Goal: Task Accomplishment & Management: Use online tool/utility

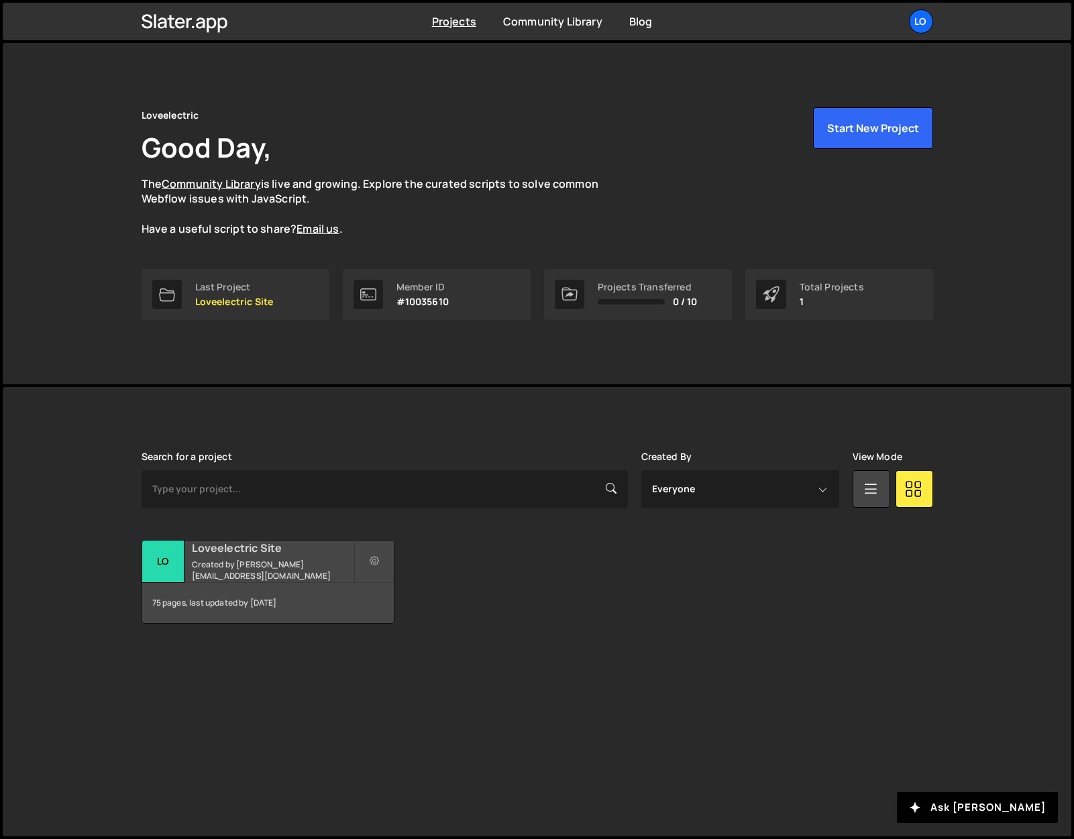
click at [256, 556] on h2 "Loveelectric Site" at bounding box center [273, 548] width 162 height 15
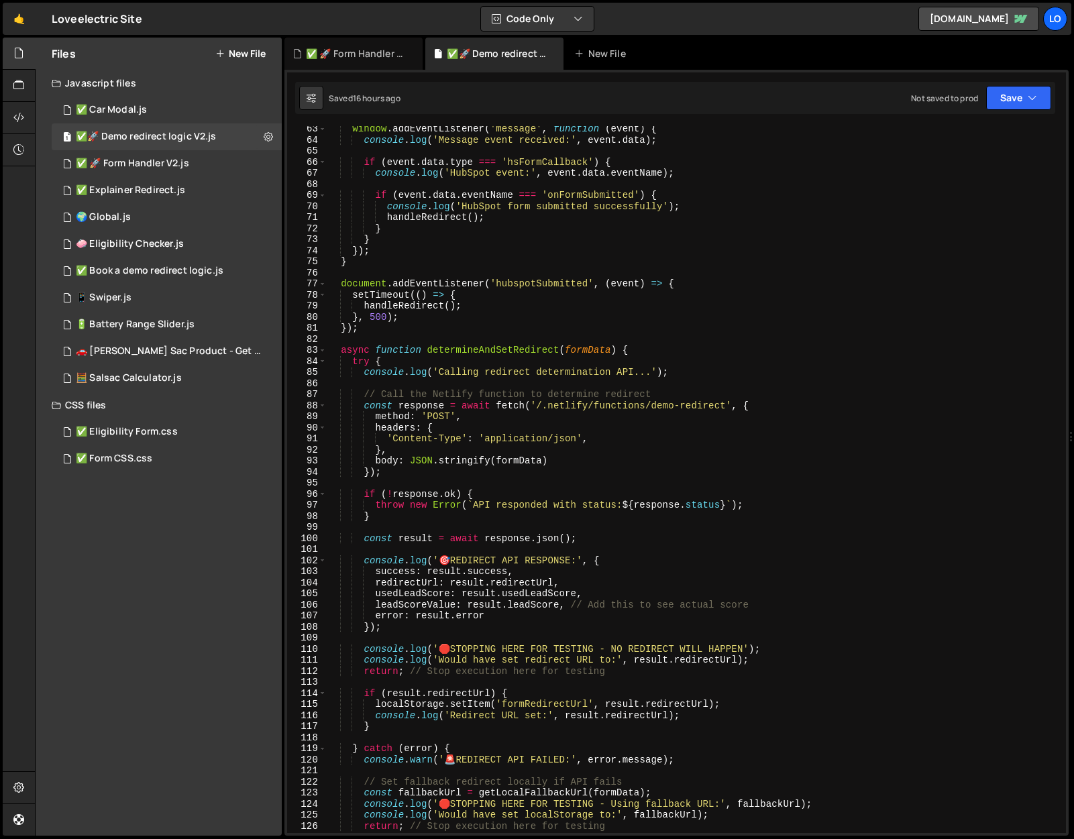
scroll to position [688, 0]
click at [528, 426] on div "window . addEventListener ( 'message' , function ( event ) { console . log ( 'M…" at bounding box center [694, 489] width 734 height 729
click at [425, 391] on div "window . addEventListener ( 'message' , function ( event ) { console . log ( 'M…" at bounding box center [694, 489] width 734 height 729
click at [614, 440] on div "window . addEventListener ( 'message' , function ( event ) { console . log ( 'M…" at bounding box center [694, 489] width 734 height 729
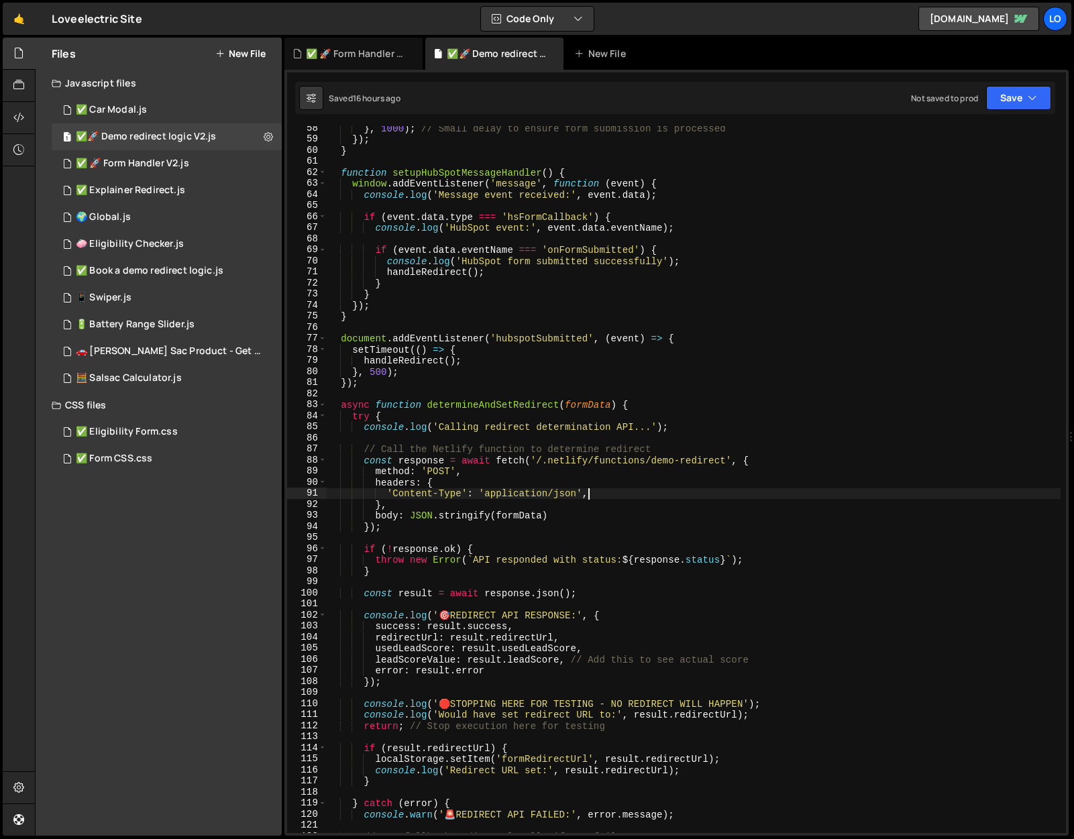
scroll to position [647, 0]
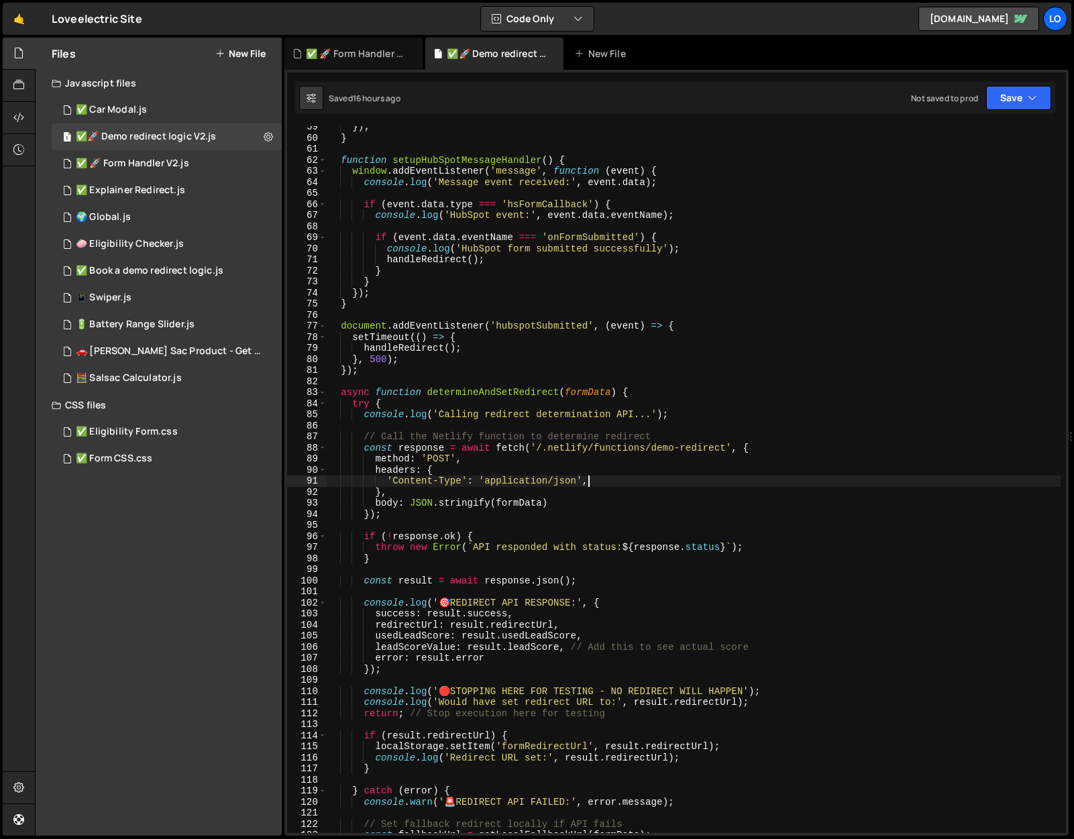
click at [335, 392] on div "}) ; } function setupHubSpotMessageHandler ( ) { window . addEventListener ( 'm…" at bounding box center [694, 485] width 734 height 729
click at [339, 394] on div "}) ; } function setupHubSpotMessageHandler ( ) { window . addEventListener ( 'm…" at bounding box center [694, 485] width 734 height 729
click at [331, 393] on div "}) ; } function setupHubSpotMessageHandler ( ) { window . addEventListener ( 'm…" at bounding box center [694, 485] width 734 height 729
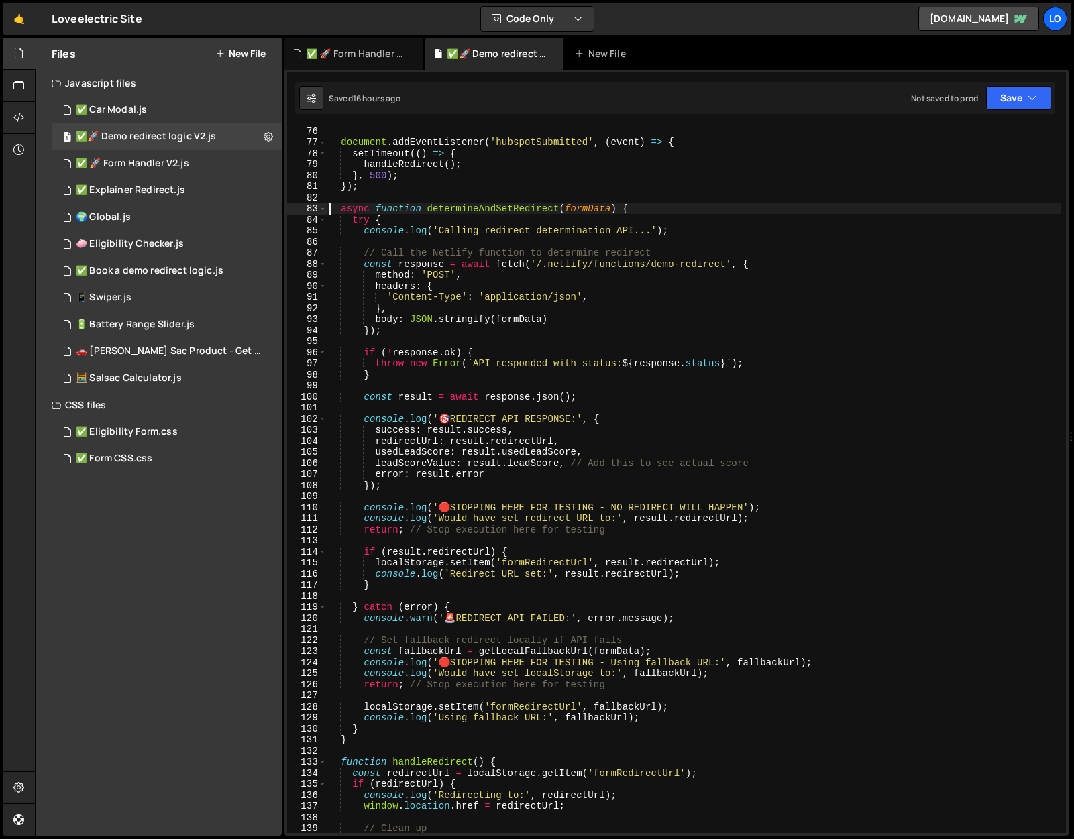
scroll to position [834, 0]
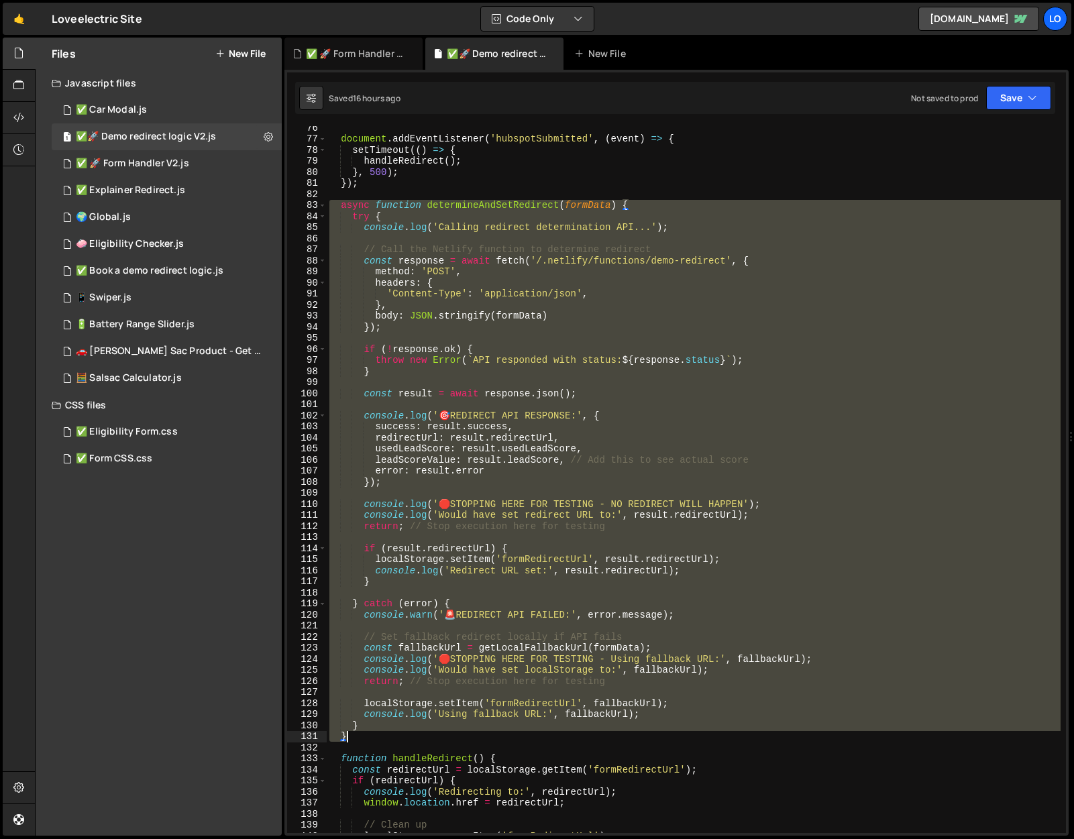
click at [356, 738] on div "document . addEventListener ( 'hubspotSubmitted' , ( event ) => { setTimeout ((…" at bounding box center [694, 486] width 734 height 729
paste textarea
type textarea "}"
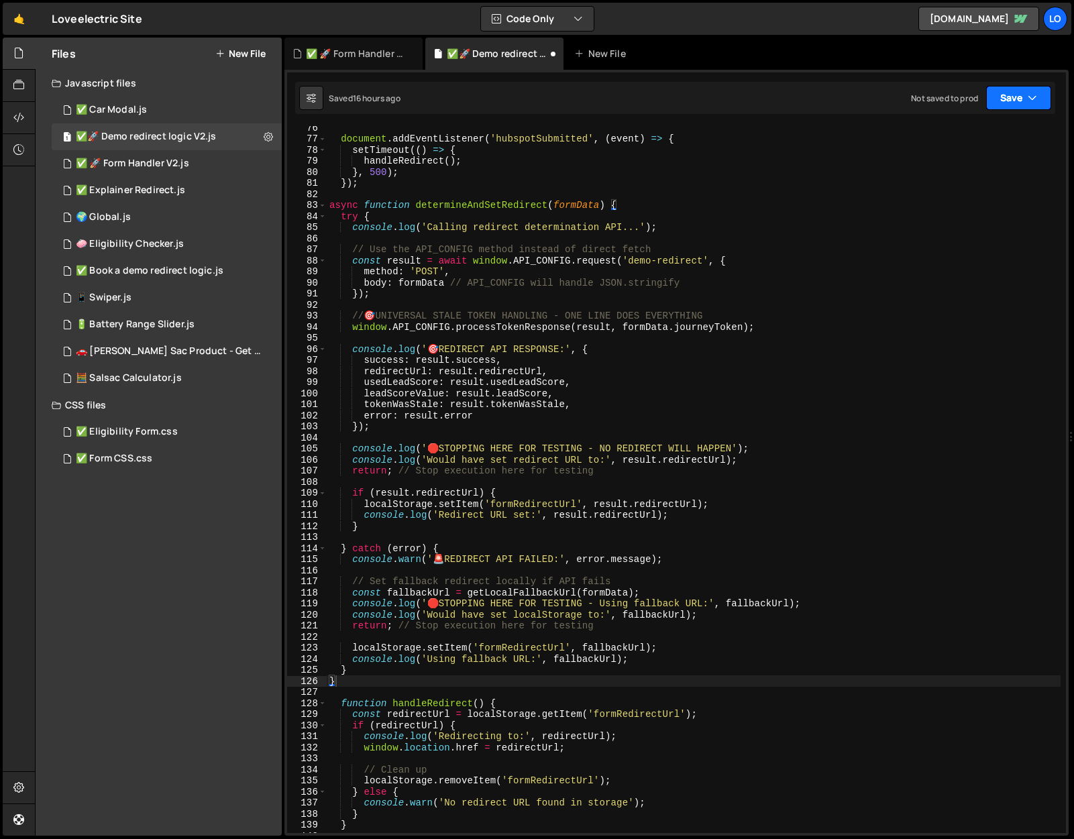
click at [1017, 102] on button "Save" at bounding box center [1018, 98] width 65 height 24
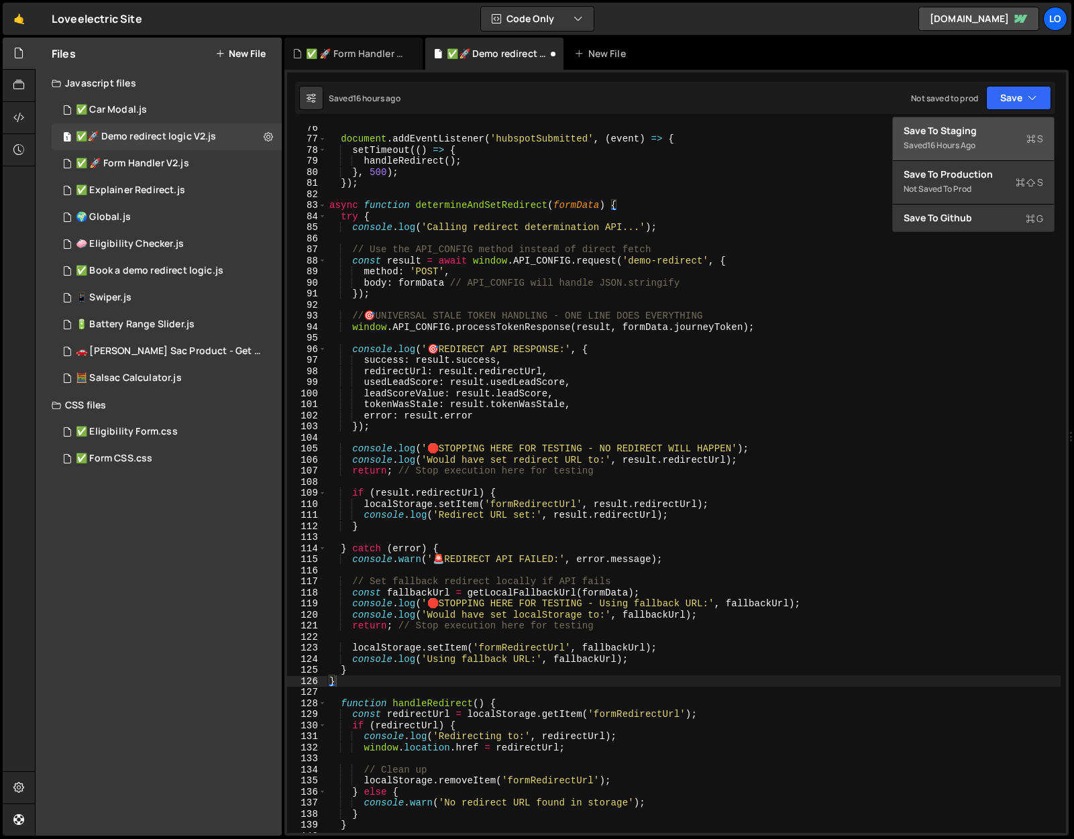
click at [1000, 129] on div "Save to Staging S" at bounding box center [974, 130] width 140 height 13
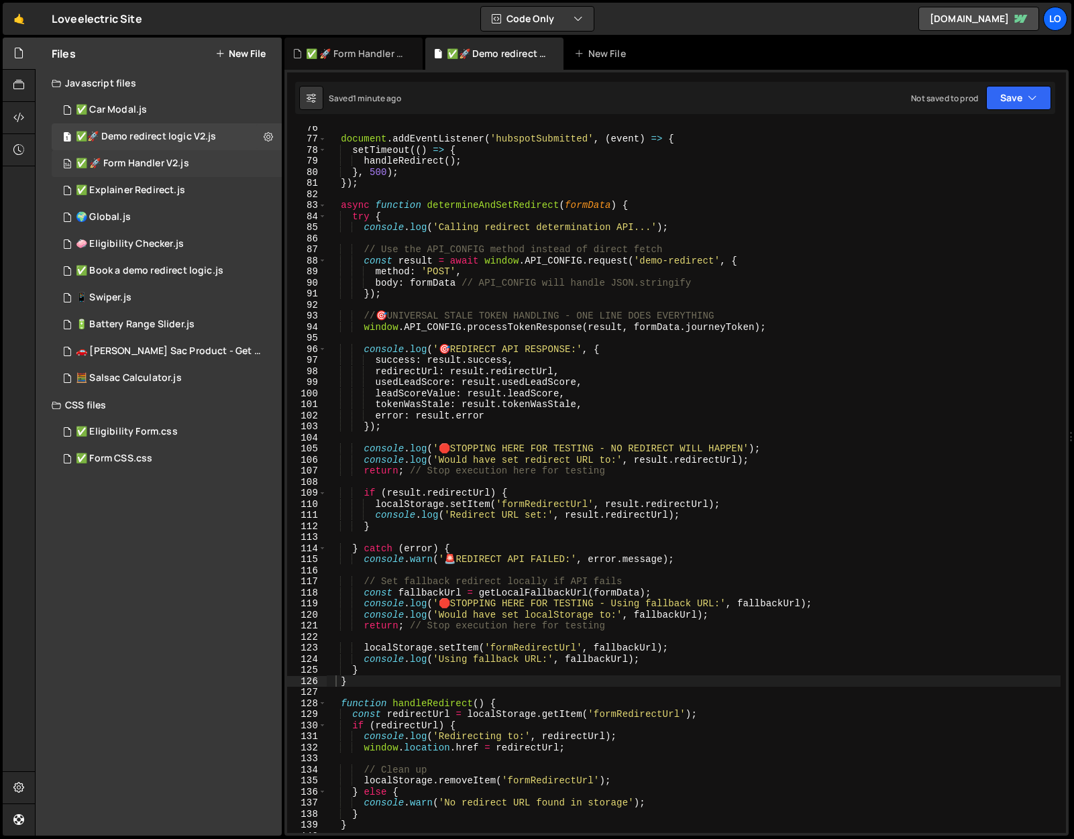
click at [172, 154] on div "34 ✅ 🚀 Form Handler V2.js 0" at bounding box center [167, 163] width 230 height 27
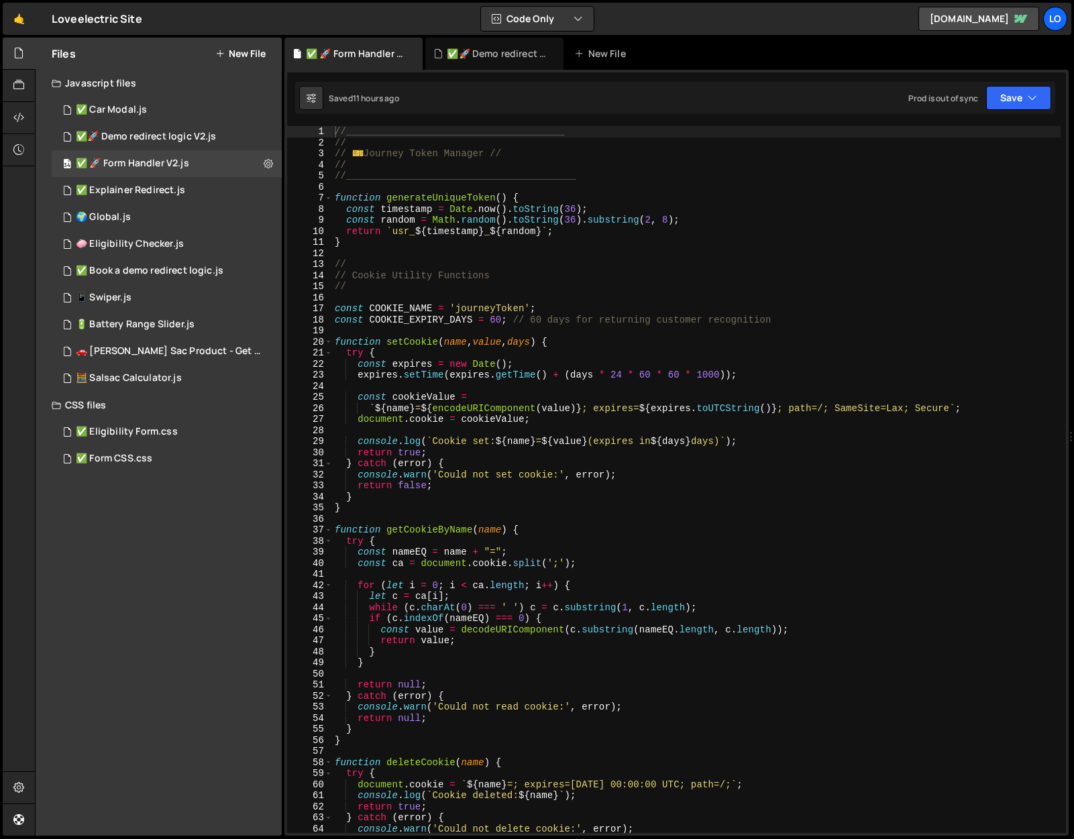
scroll to position [3, 0]
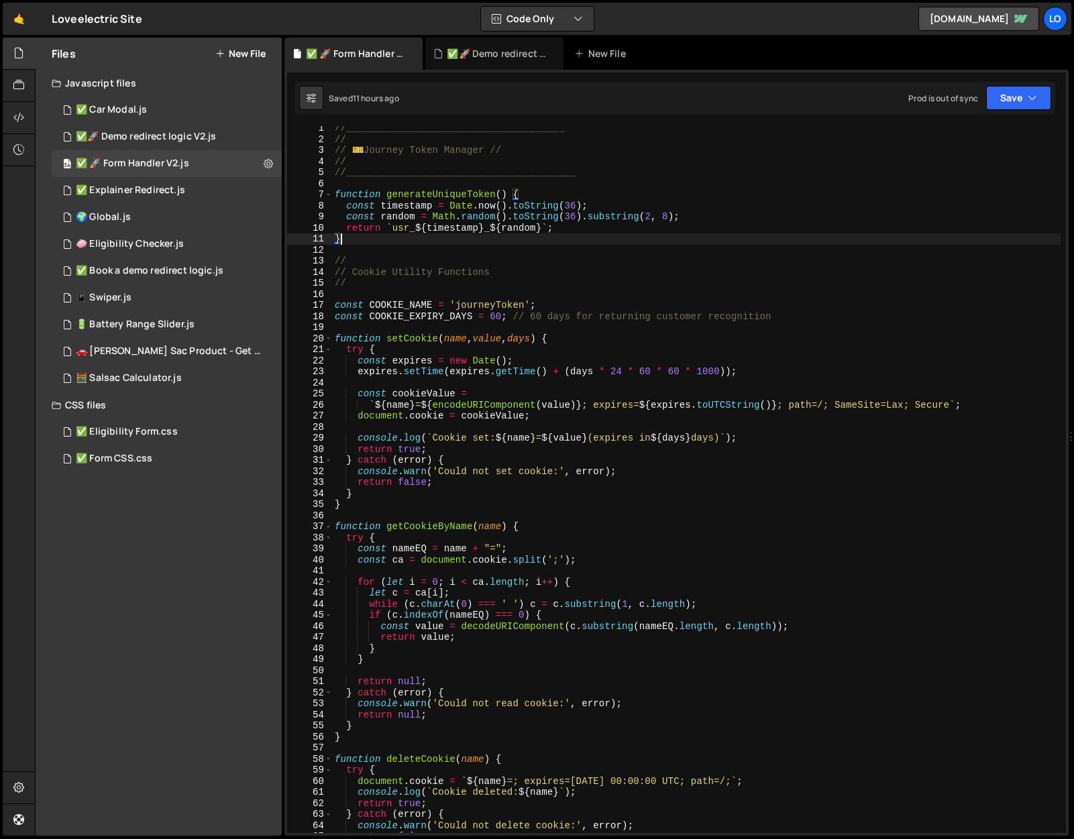
click at [428, 242] on div "//______________________________________ // // ️ 🎫 Journey Token Manager // // …" at bounding box center [696, 487] width 729 height 729
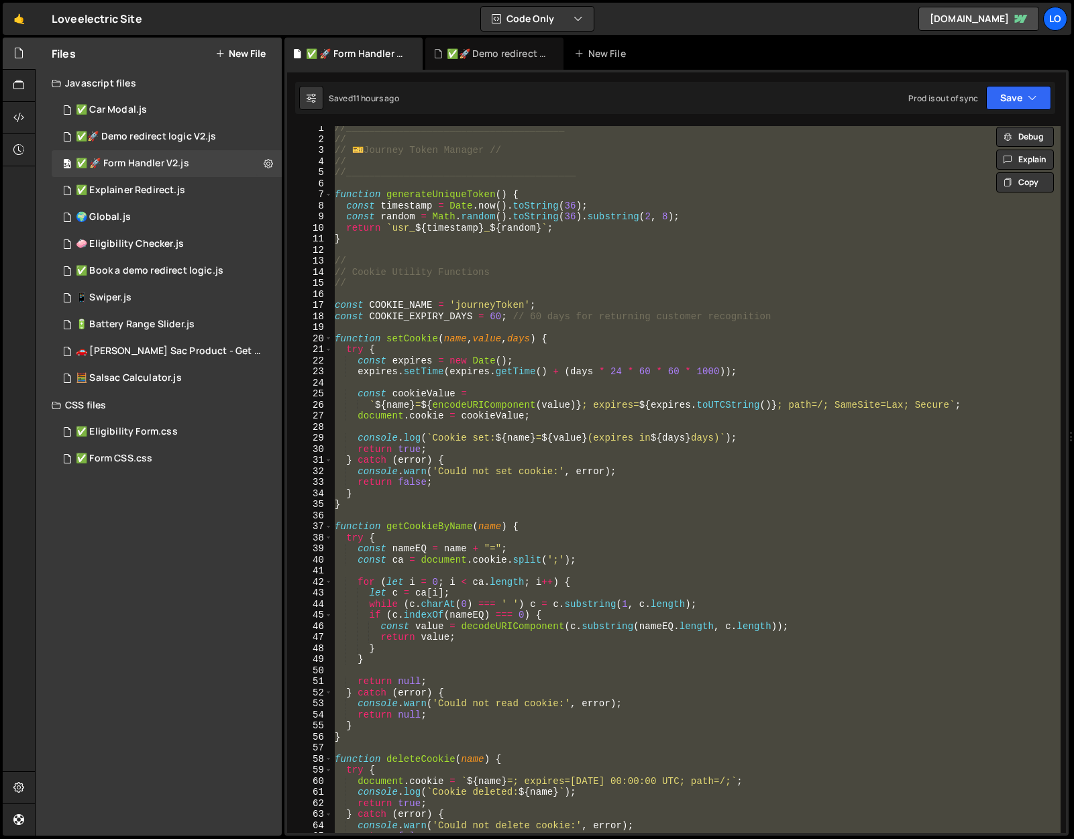
paste textarea "45834.js?v=431401:109 Would have set redirect URL to: /salary-sacrifice/book-a-…"
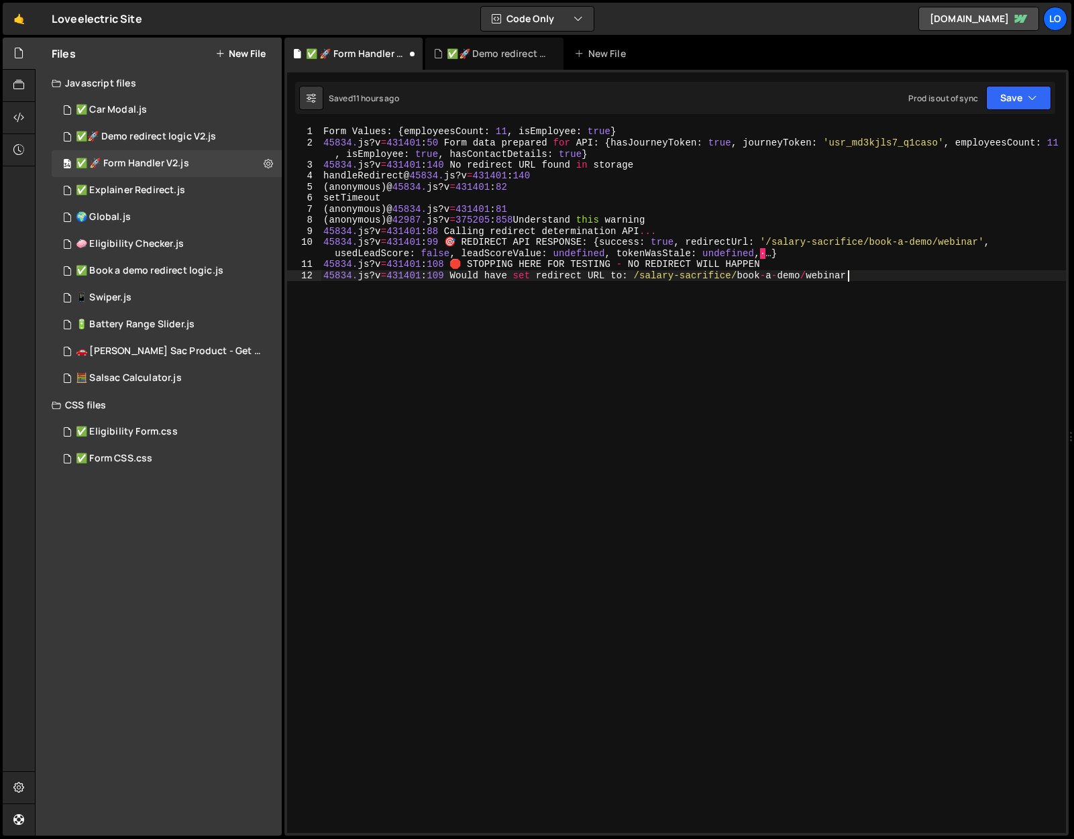
scroll to position [14299, 0]
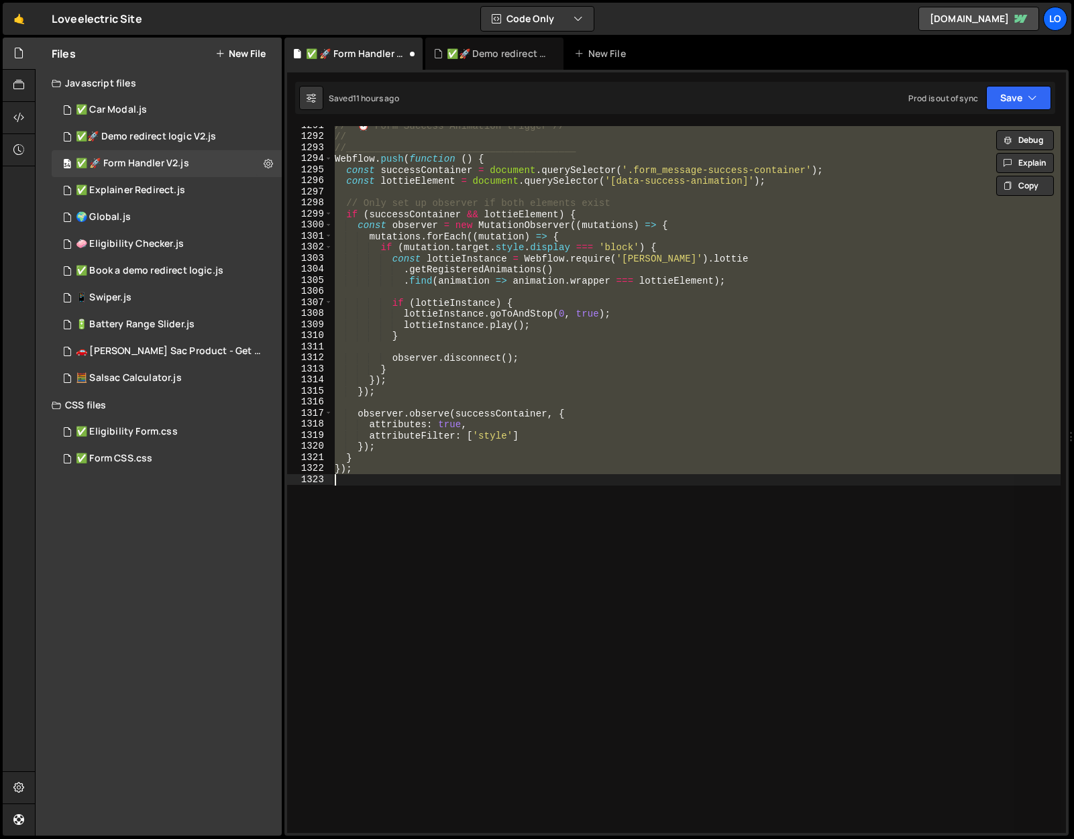
click at [618, 356] on div "// ⏰ Form Success Animation trigger // // //___________________________________…" at bounding box center [696, 479] width 729 height 707
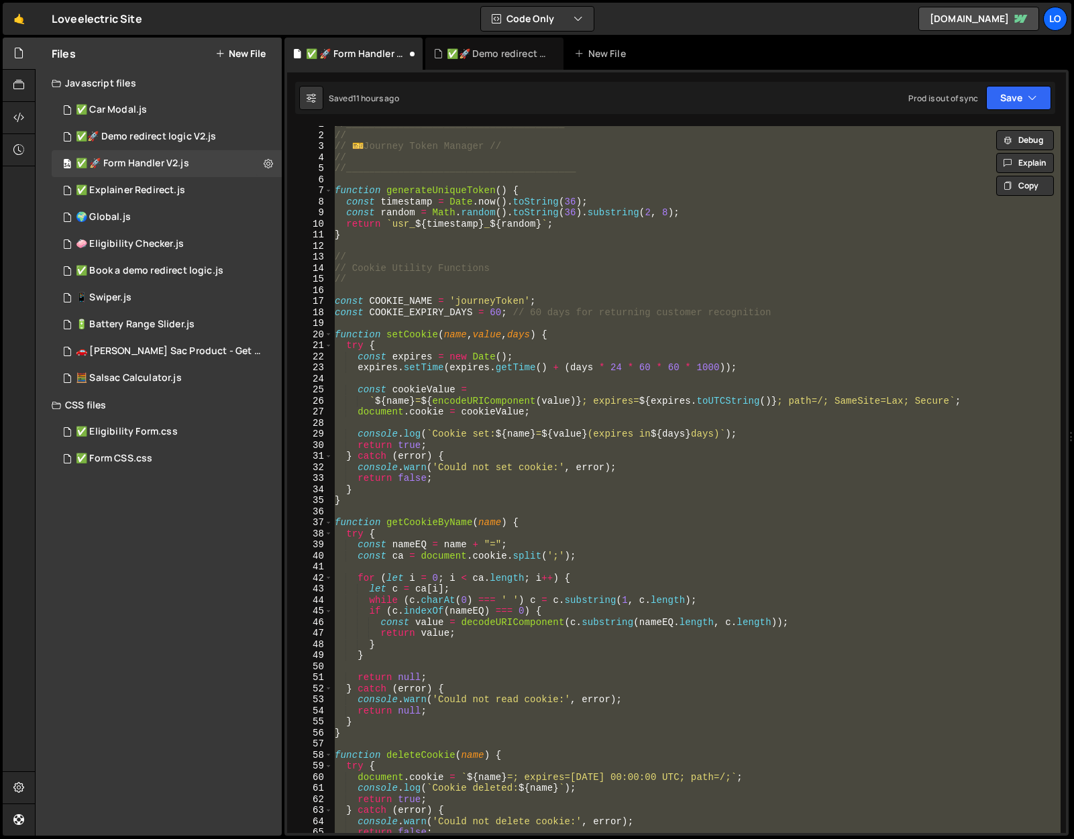
scroll to position [0, 0]
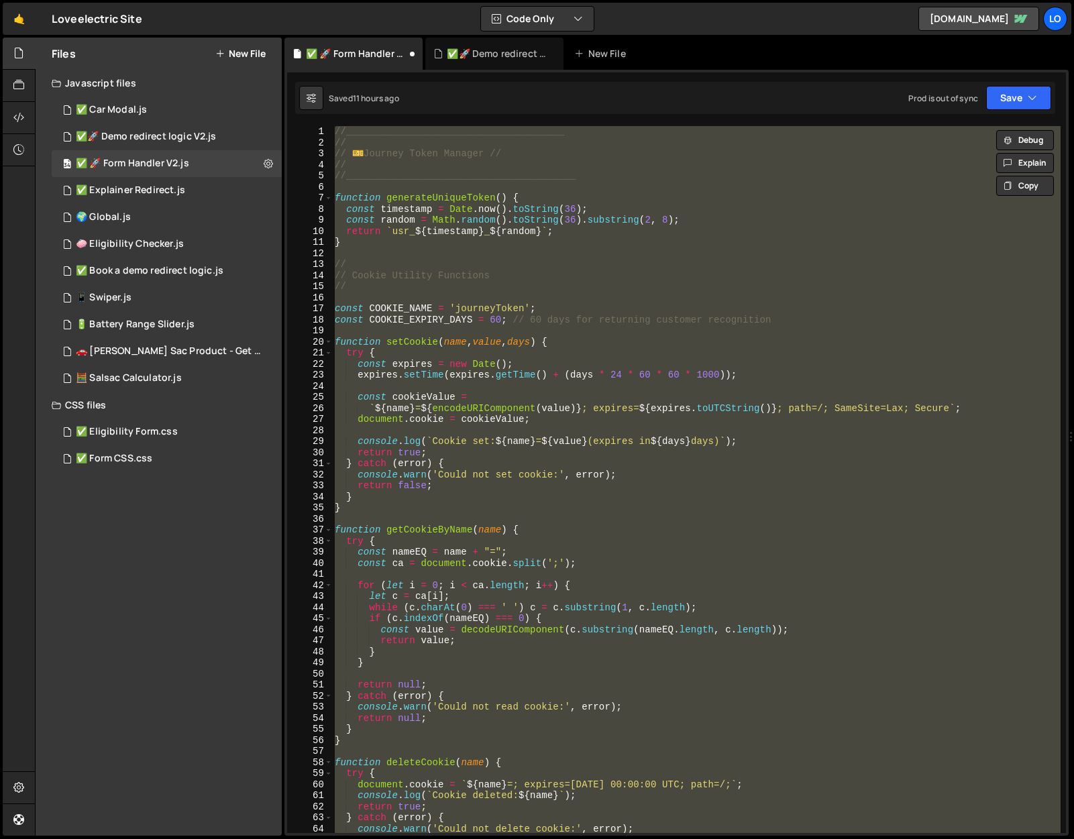
click at [499, 111] on div "Saved 11 hours ago Prod is out of sync Upgrade to Edit Save Save to Staging S S…" at bounding box center [675, 98] width 760 height 32
click at [504, 170] on div "//______________________________________ // // ️ 🎫 Journey Token Manager // // …" at bounding box center [696, 490] width 729 height 729
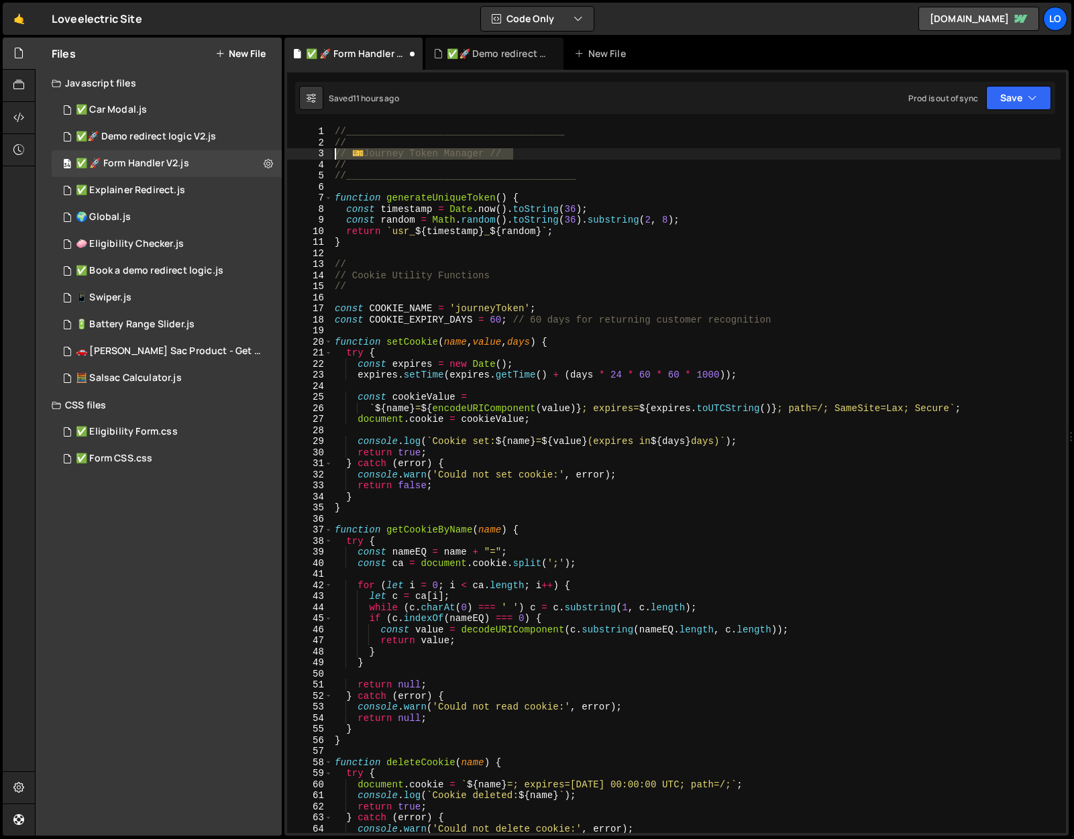
drag, startPoint x: 539, startPoint y: 148, endPoint x: 326, endPoint y: 153, distance: 213.4
click at [326, 153] on div "// //________________________________________ 1 2 3 4 5 6 7 8 9 10 11 12 13 14 …" at bounding box center [676, 479] width 779 height 707
click at [358, 162] on div "//______________________________________ // // ️ 🎫 Journey Token Manager // // …" at bounding box center [696, 490] width 729 height 729
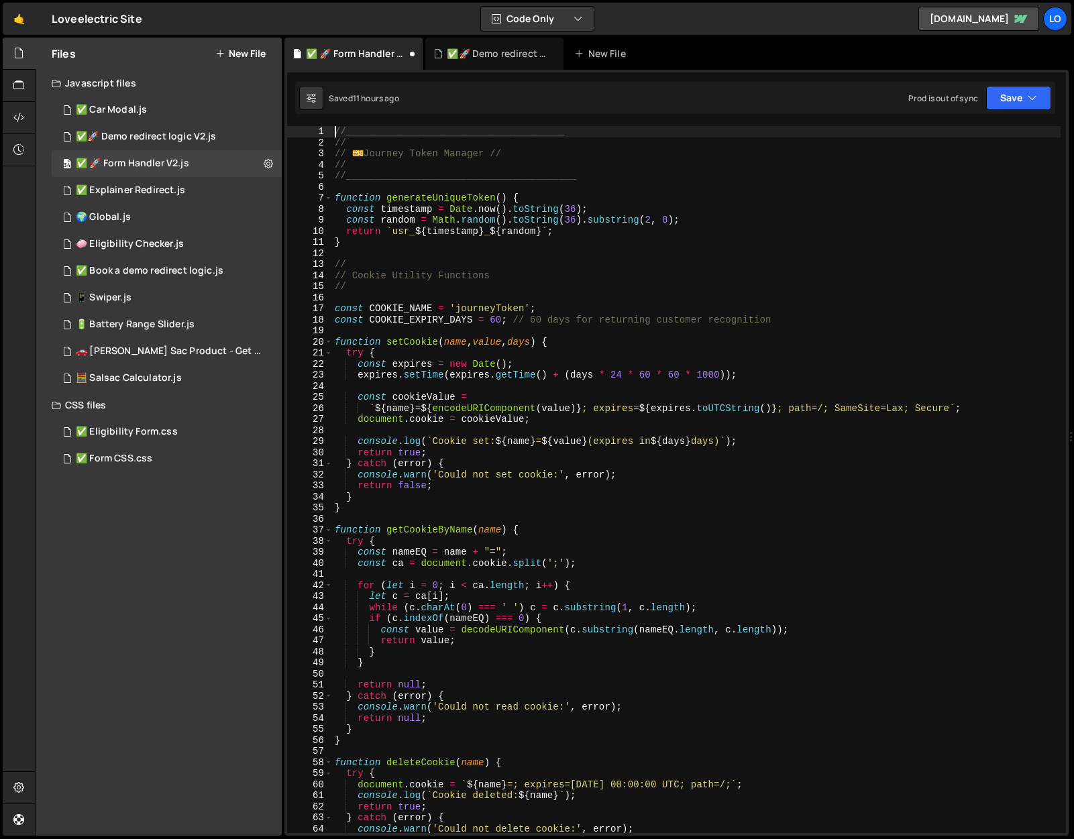
click at [336, 132] on div "//______________________________________ // // ️ 🎫 Journey Token Manager // // …" at bounding box center [696, 490] width 729 height 729
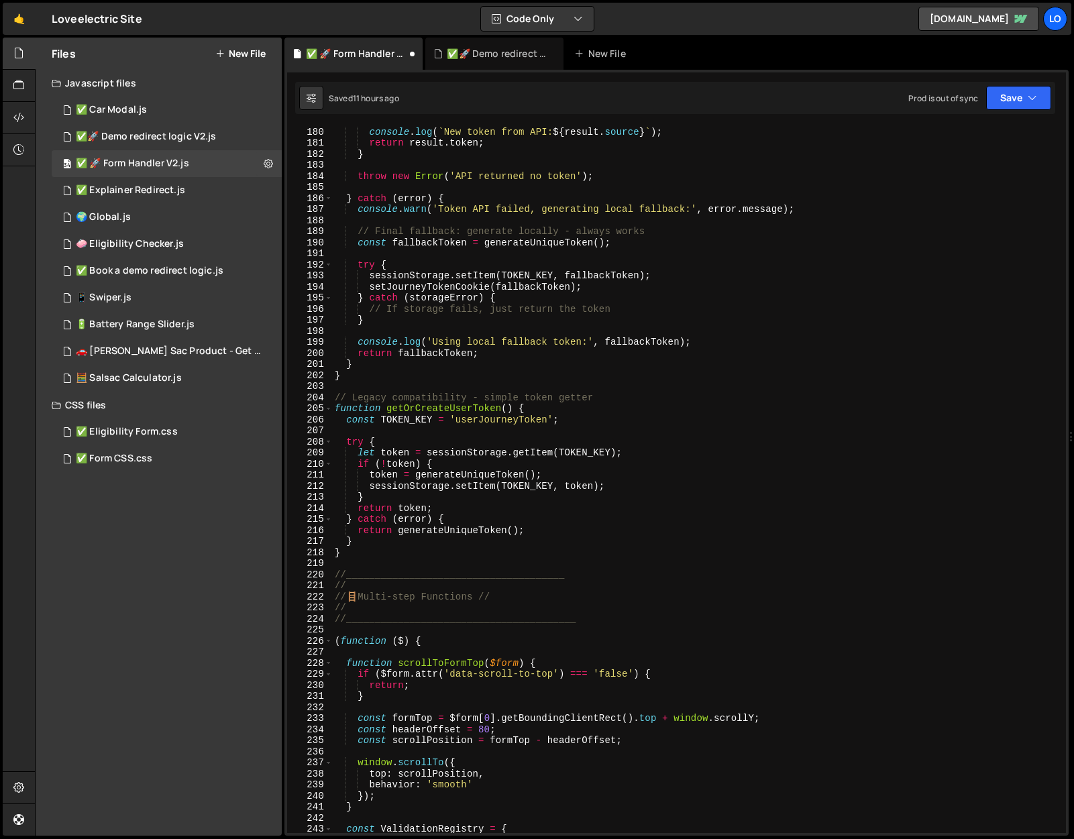
scroll to position [1982, 0]
click at [360, 548] on div "console . log ( ` New token from API: ${ result . source } ` ) ; return result …" at bounding box center [696, 490] width 729 height 729
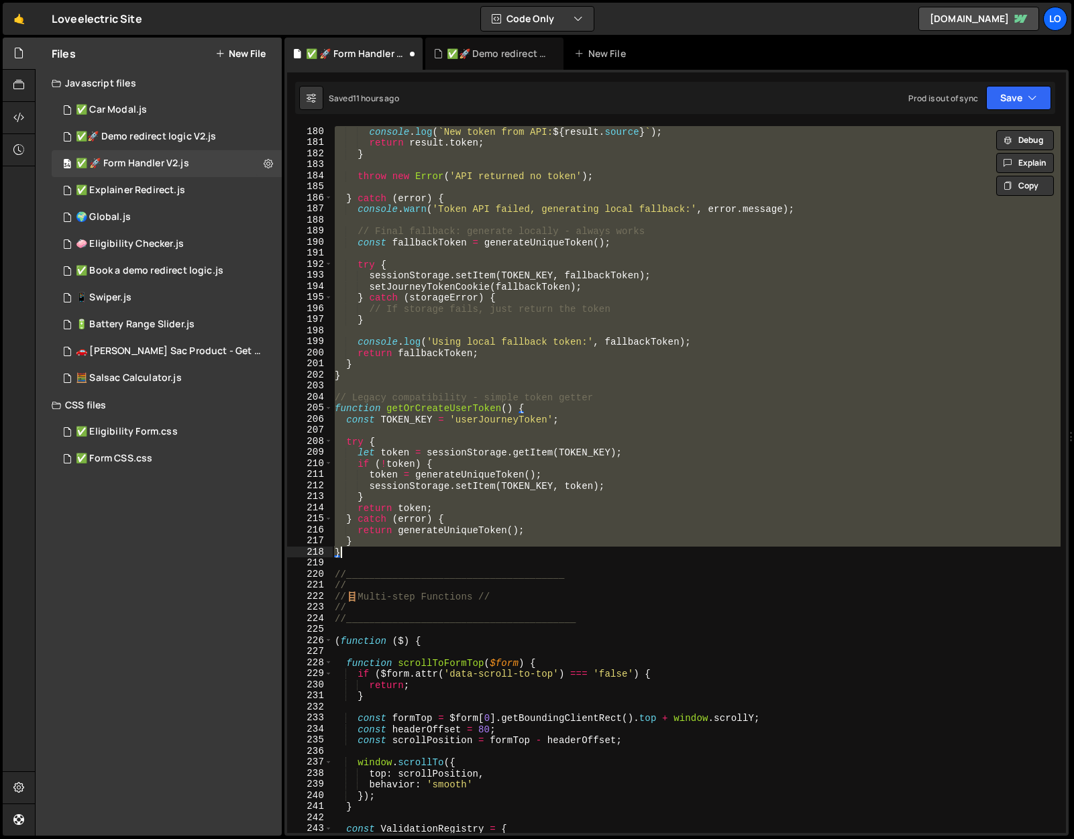
paste textarea
type textarea "}"
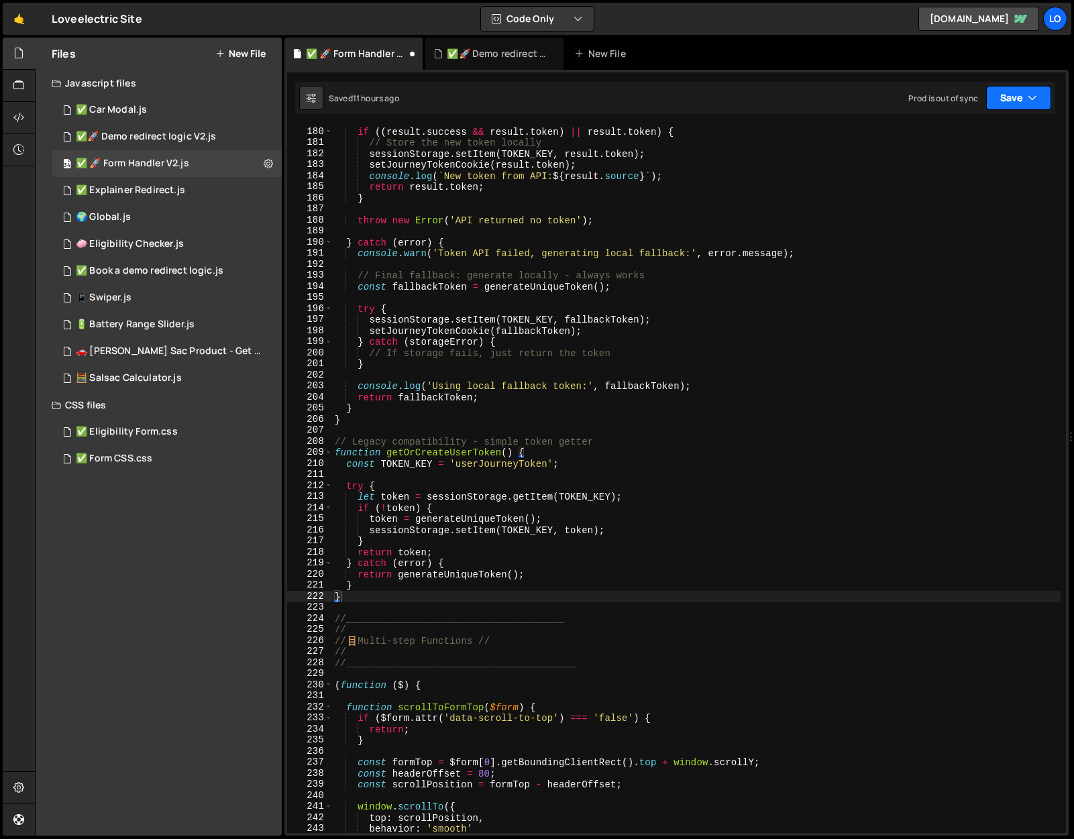
click at [1019, 93] on button "Save" at bounding box center [1018, 98] width 65 height 24
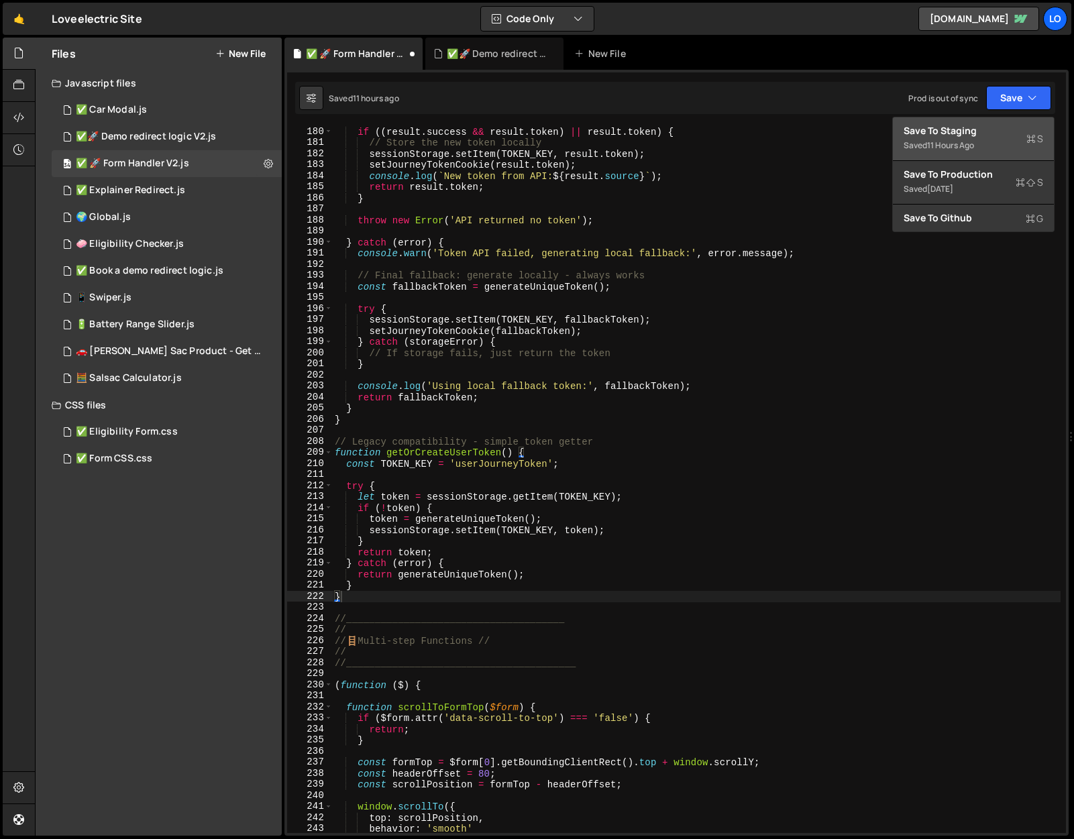
click at [1004, 131] on div "Save to Staging S" at bounding box center [974, 130] width 140 height 13
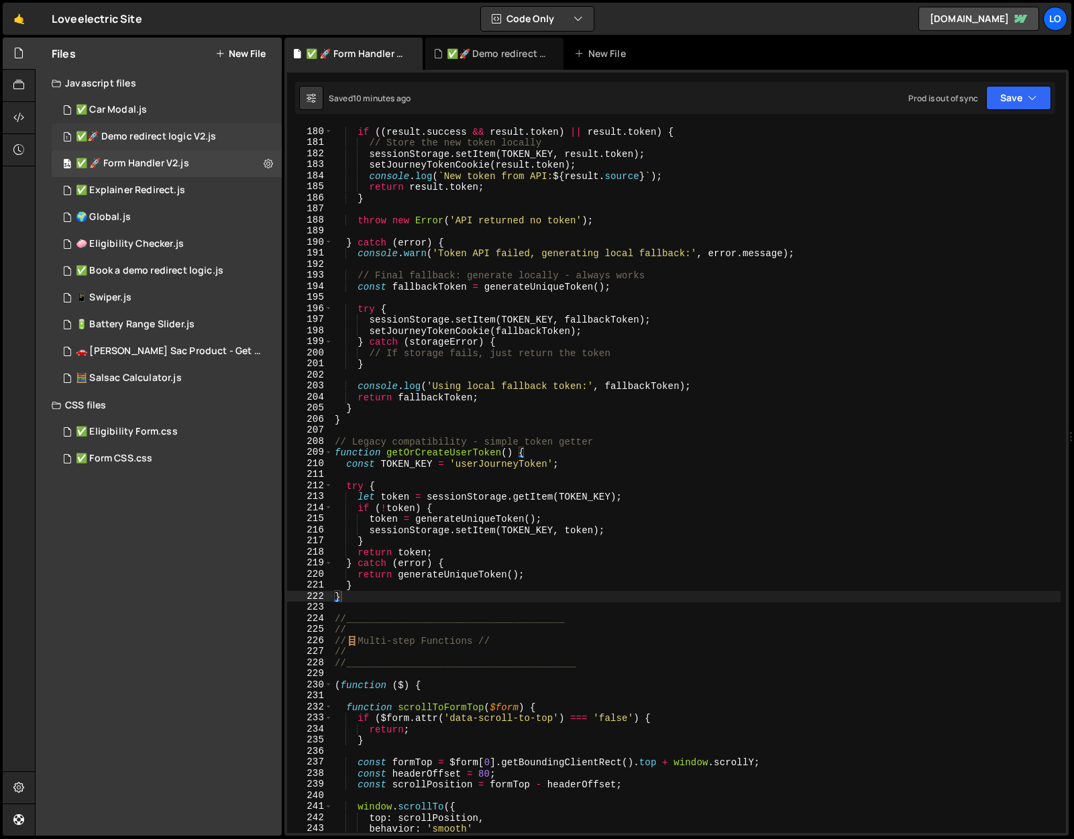
click at [178, 134] on div "✅🚀 Demo redirect logic V2.js" at bounding box center [146, 137] width 140 height 12
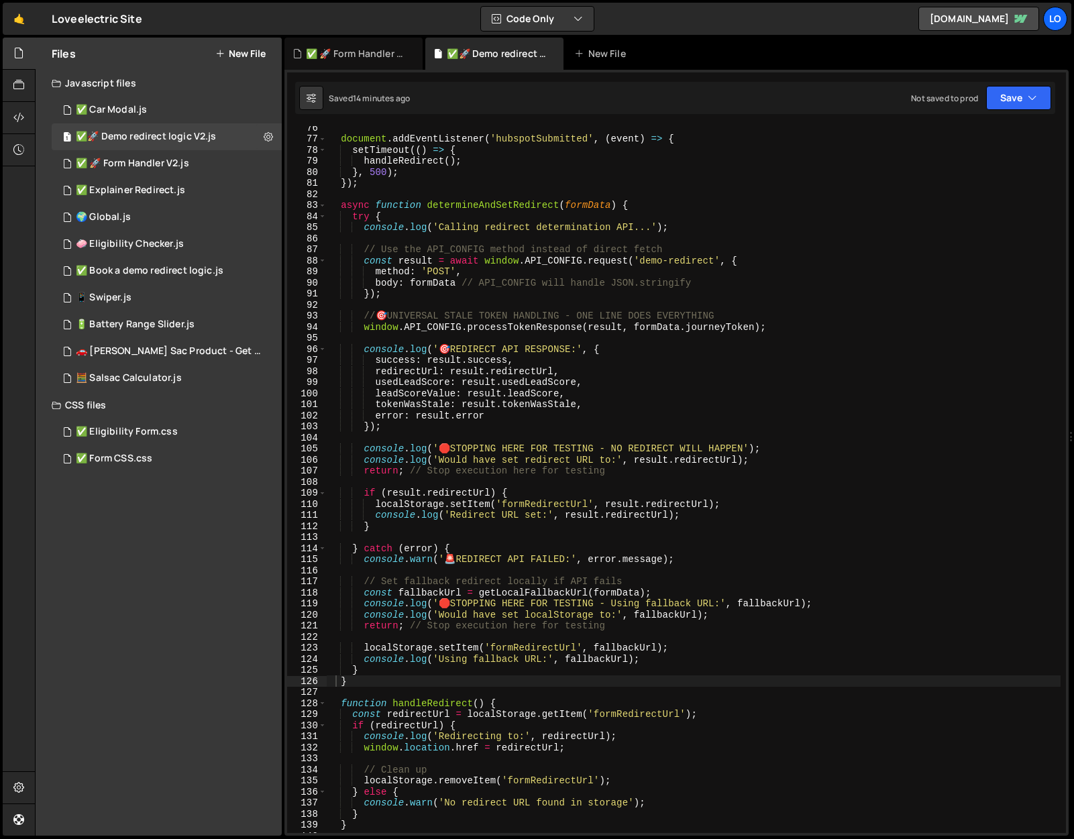
click at [490, 270] on div "document . addEventListener ( 'hubspotSubmitted' , ( event ) => { setTimeout ((…" at bounding box center [694, 486] width 734 height 729
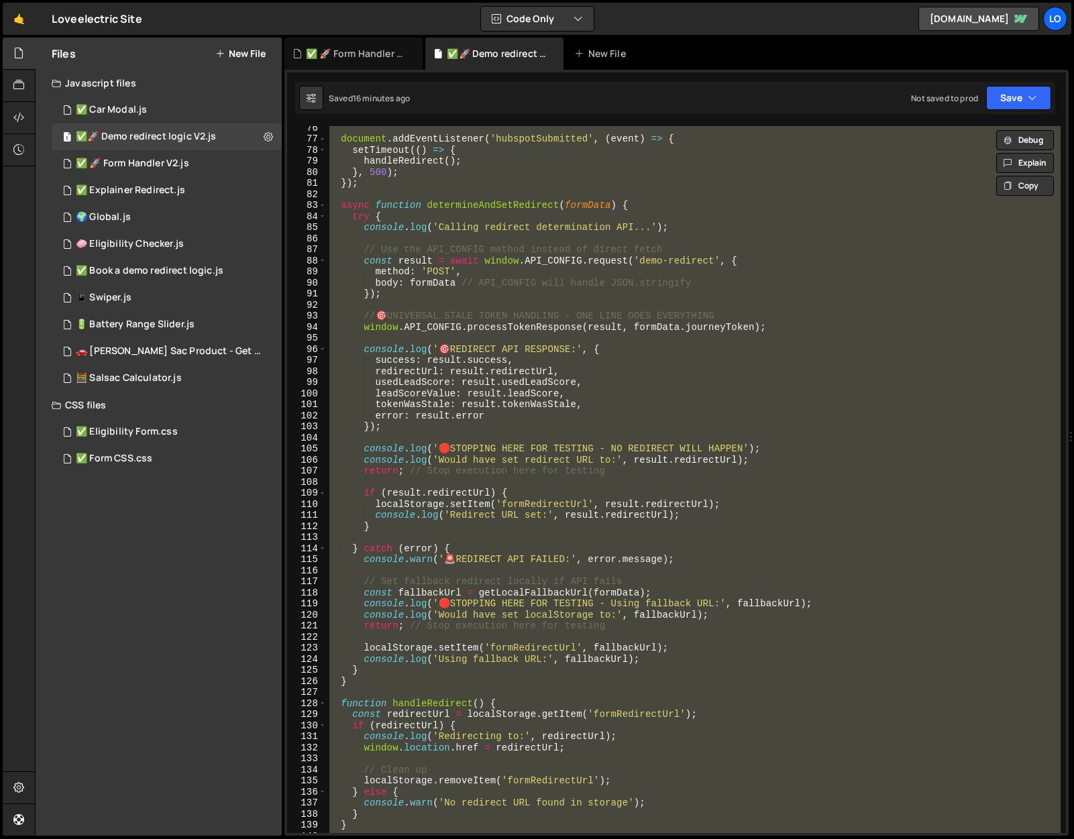
click at [455, 255] on div "document . addEventListener ( 'hubspotSubmitted' , ( event ) => { setTimeout ((…" at bounding box center [694, 479] width 734 height 707
paste textarea
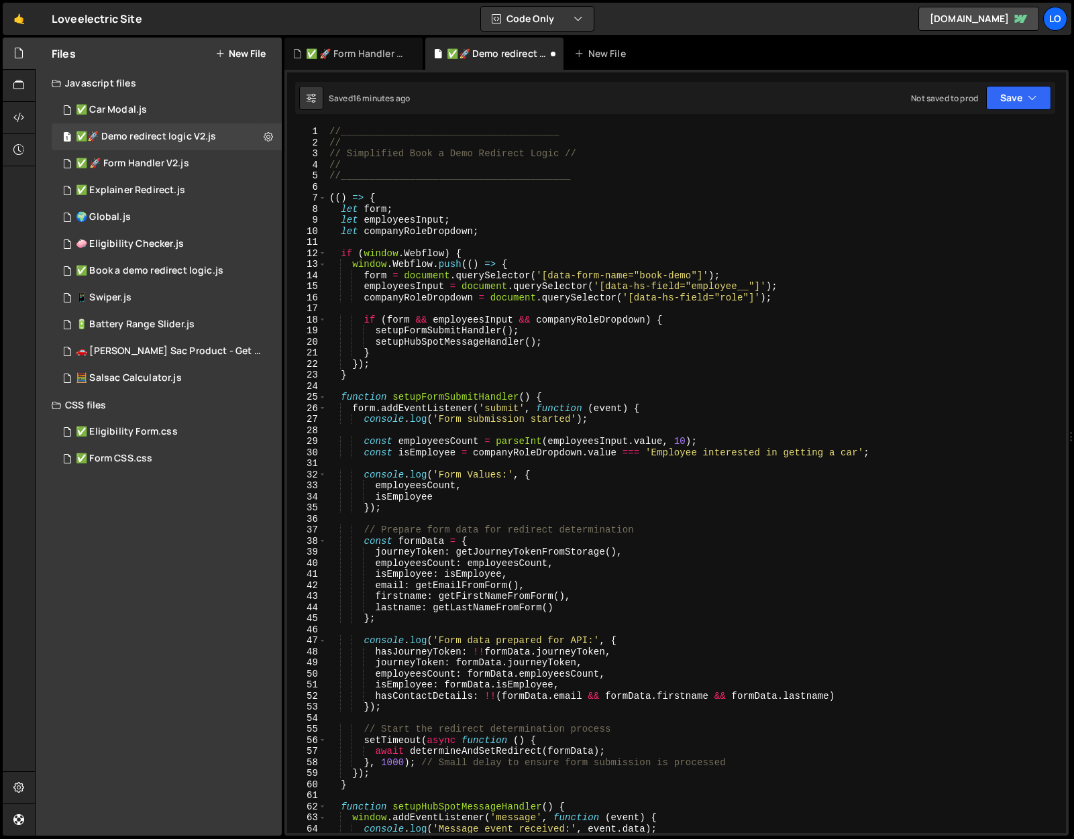
scroll to position [0, 0]
drag, startPoint x: 413, startPoint y: 153, endPoint x: 349, endPoint y: 153, distance: 64.4
click at [349, 153] on div "//______________________________________ // // Simplified Book a Demo Redirect …" at bounding box center [694, 490] width 734 height 729
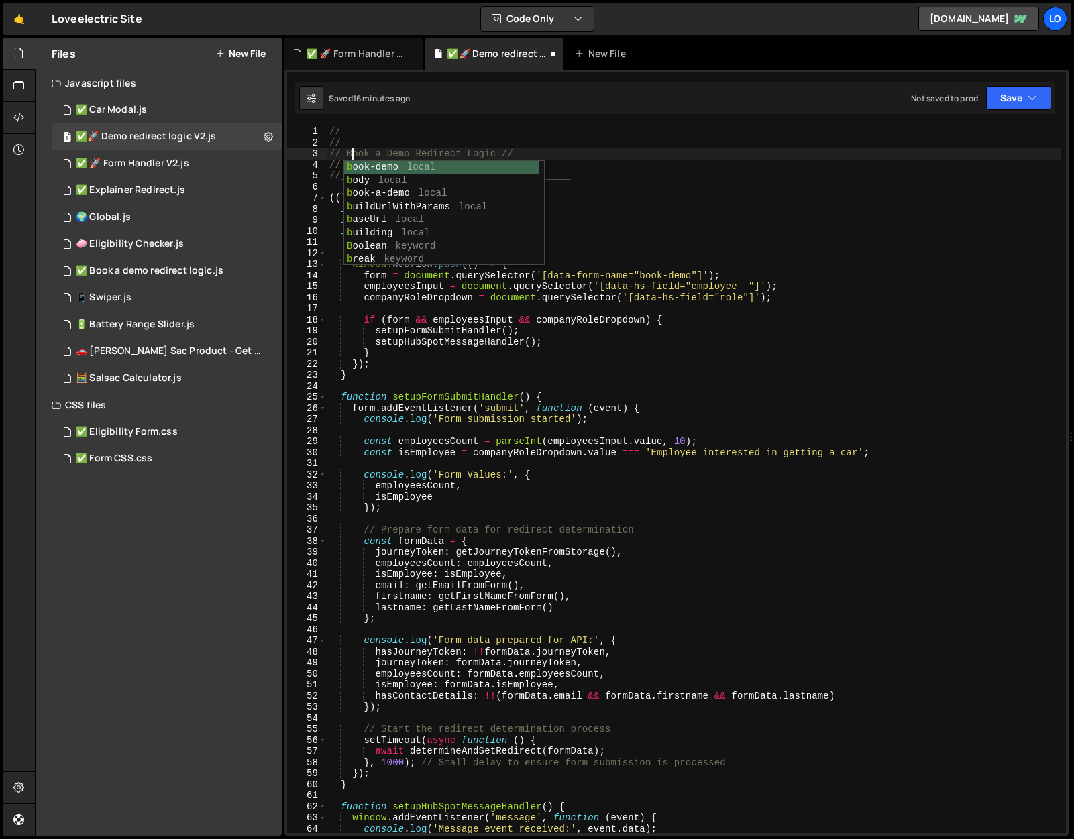
scroll to position [0, 1]
click at [774, 147] on div "//______________________________________ // // Book a Demo Redirect Logic // //…" at bounding box center [694, 490] width 734 height 729
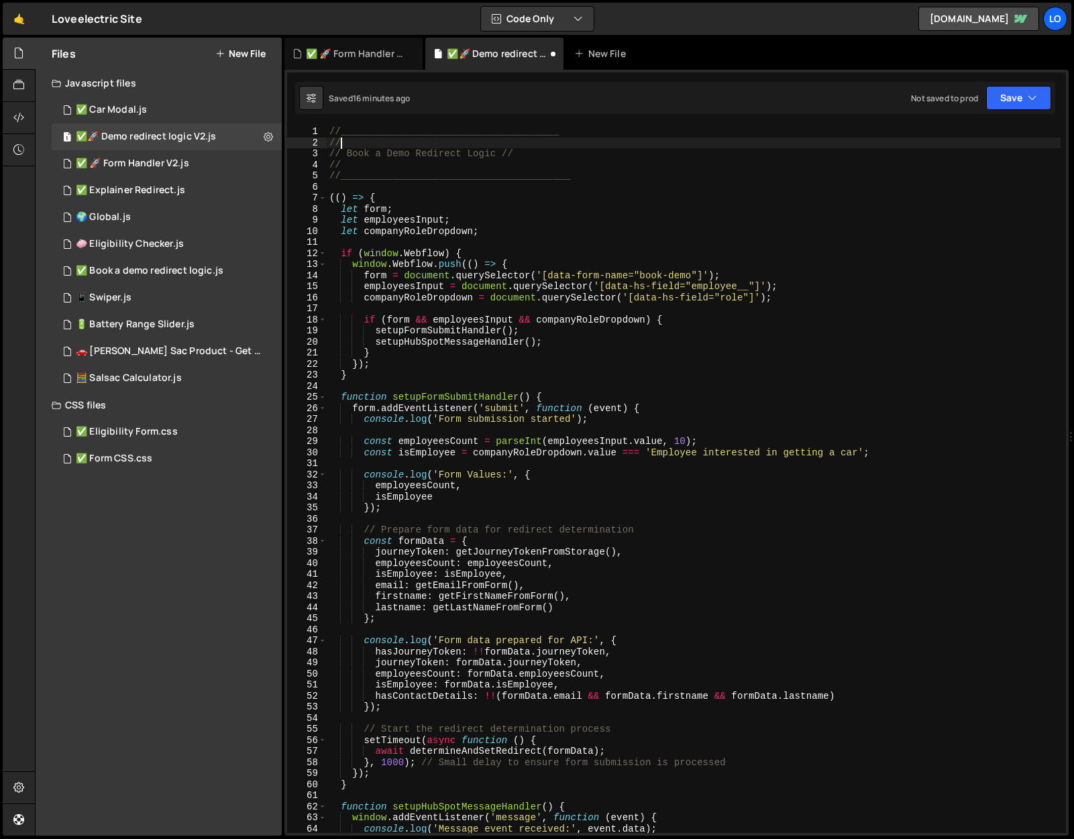
scroll to position [0, 0]
type textarea "//"
click at [1002, 101] on button "Save" at bounding box center [1018, 98] width 65 height 24
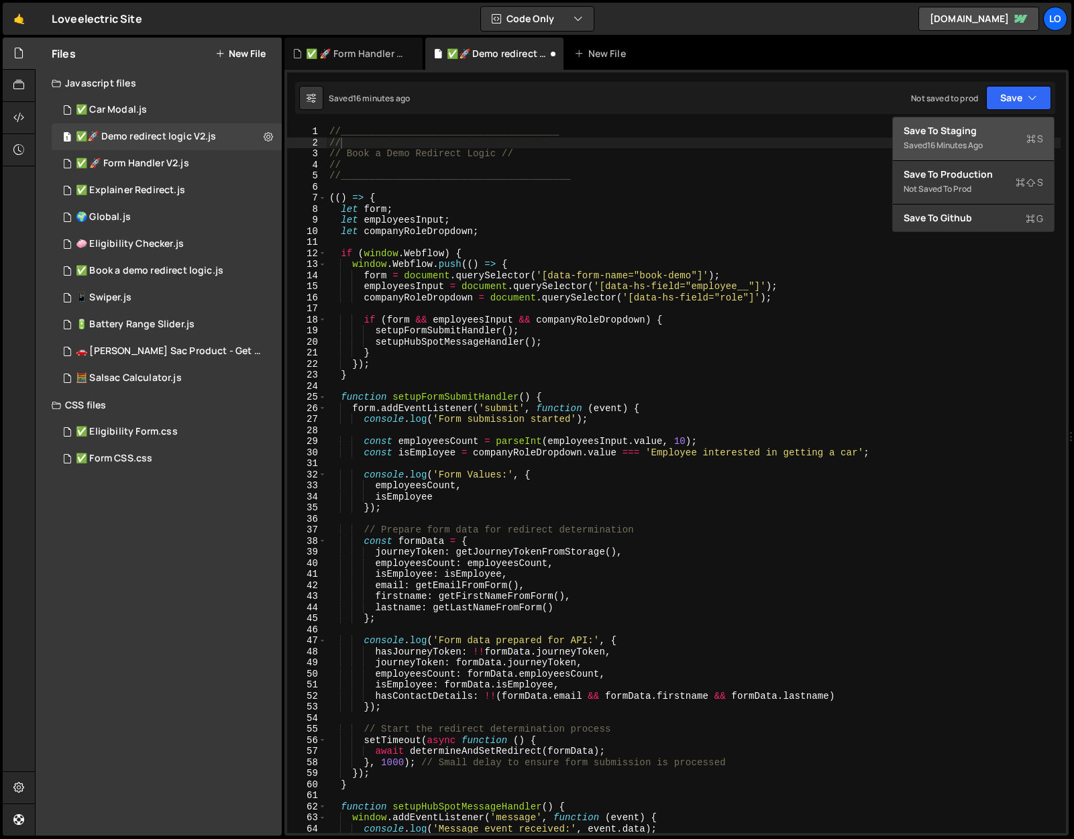
click at [982, 125] on div "Save to Staging S" at bounding box center [974, 130] width 140 height 13
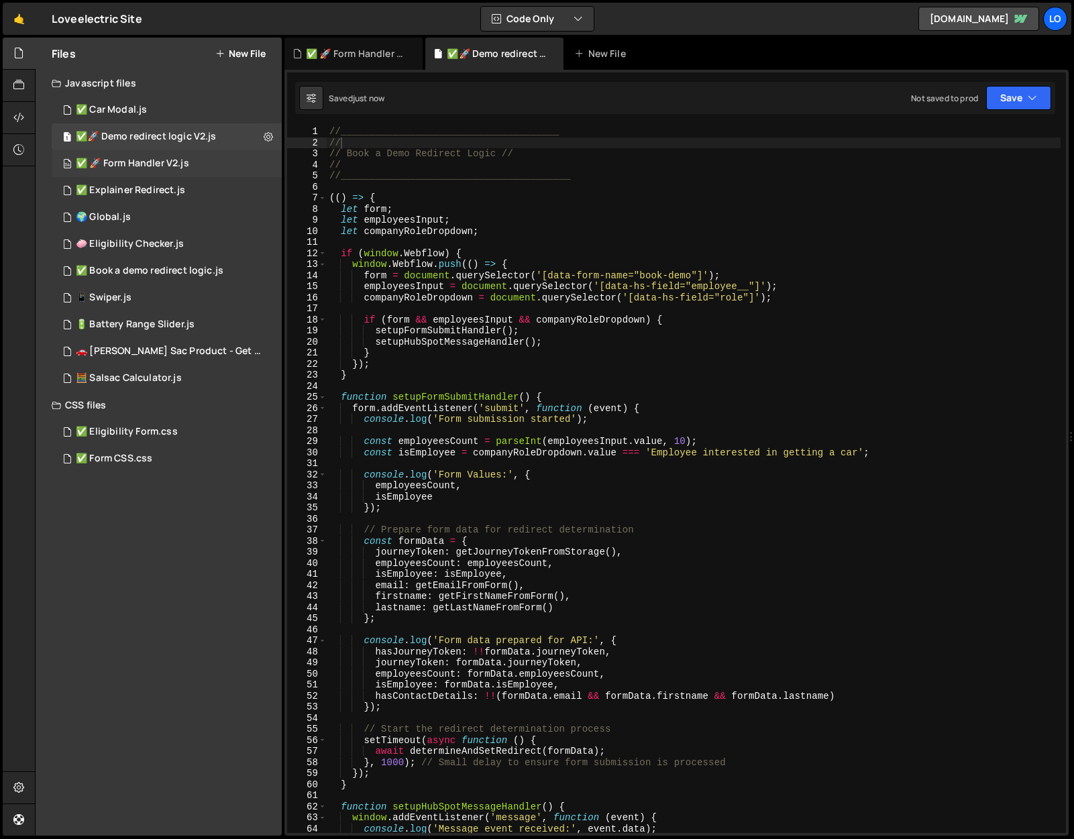
click at [160, 155] on div "34 ✅ 🚀 Form Handler V2.js 0" at bounding box center [167, 163] width 230 height 27
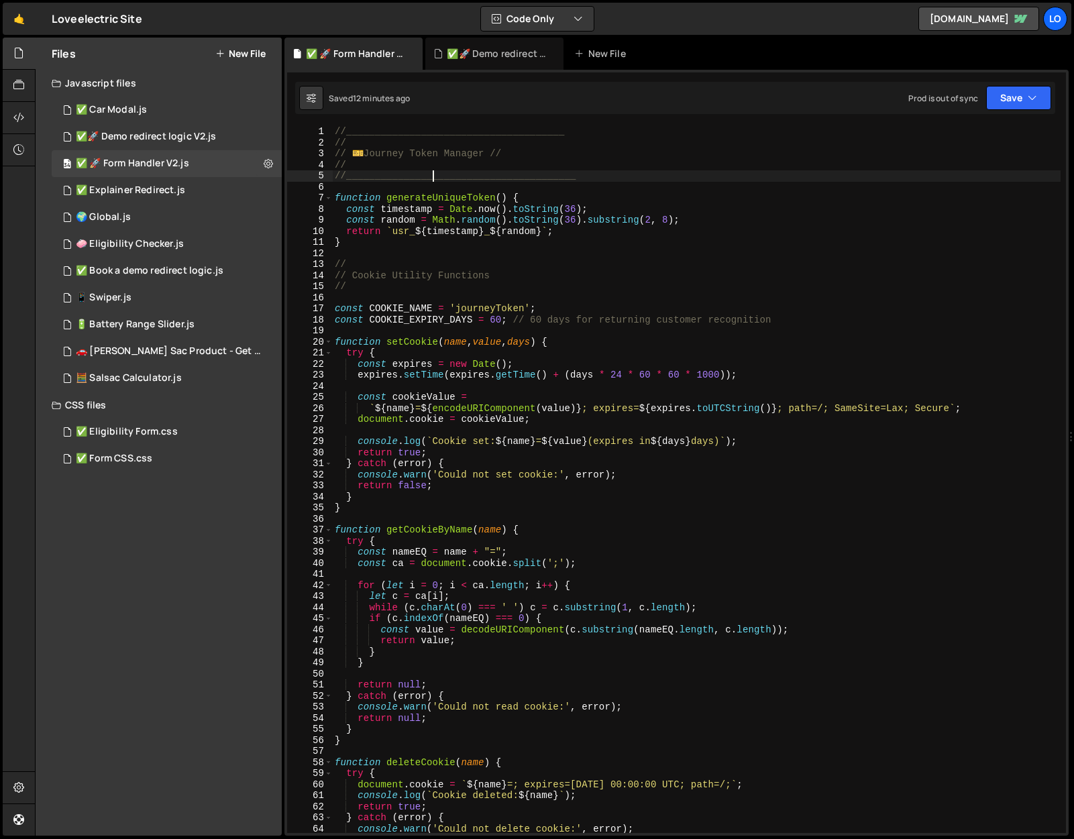
click at [431, 172] on div "//______________________________________ // // ️ 🎫 Journey Token Manager // // …" at bounding box center [696, 490] width 729 height 729
type textarea "});"
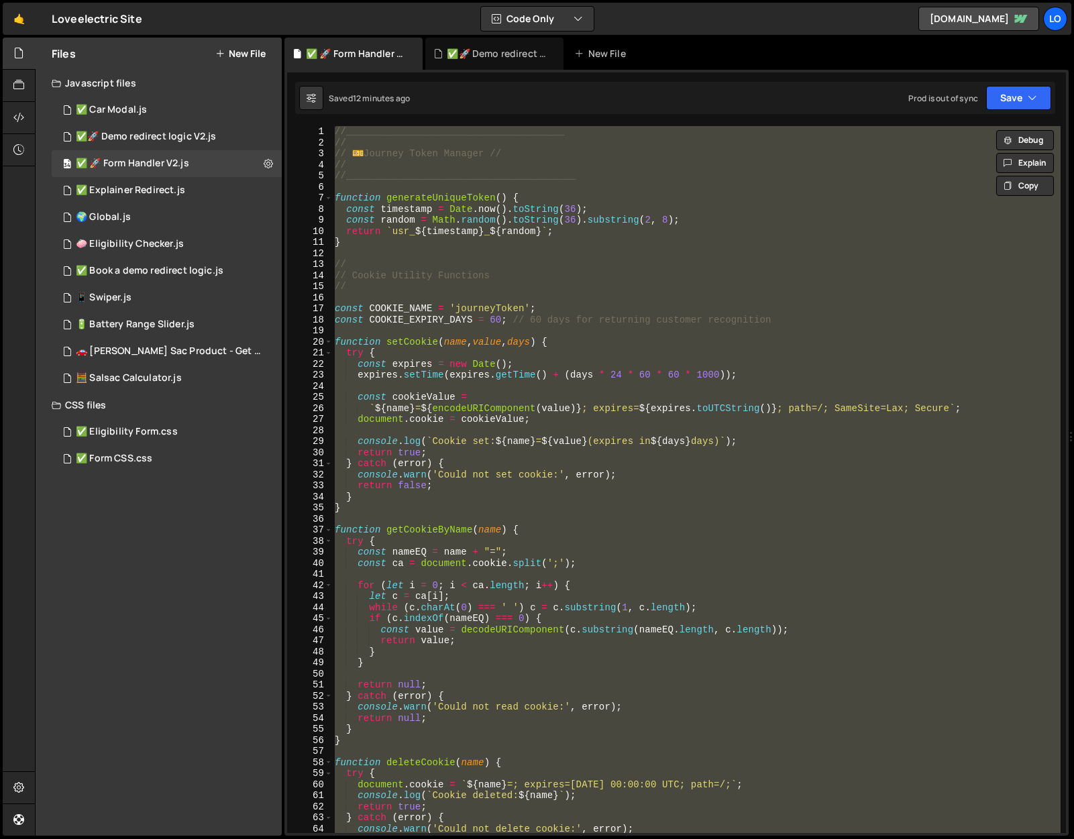
paste textarea
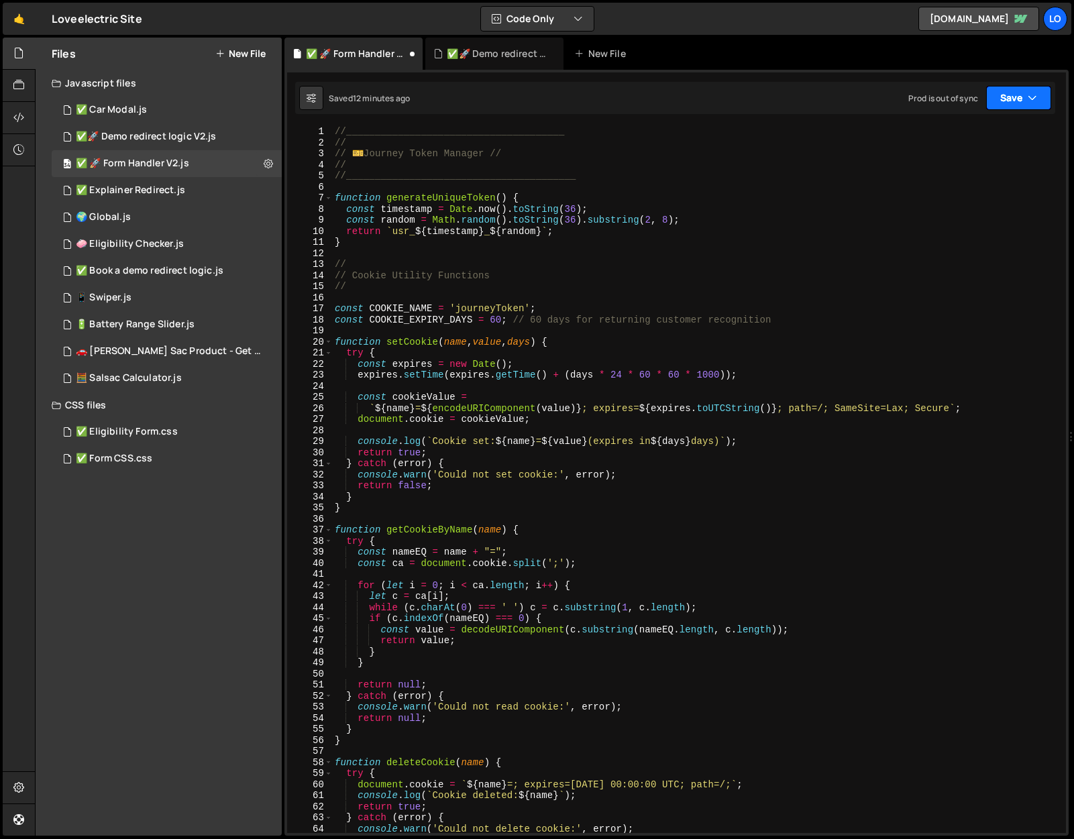
click at [1000, 95] on button "Save" at bounding box center [1018, 98] width 65 height 24
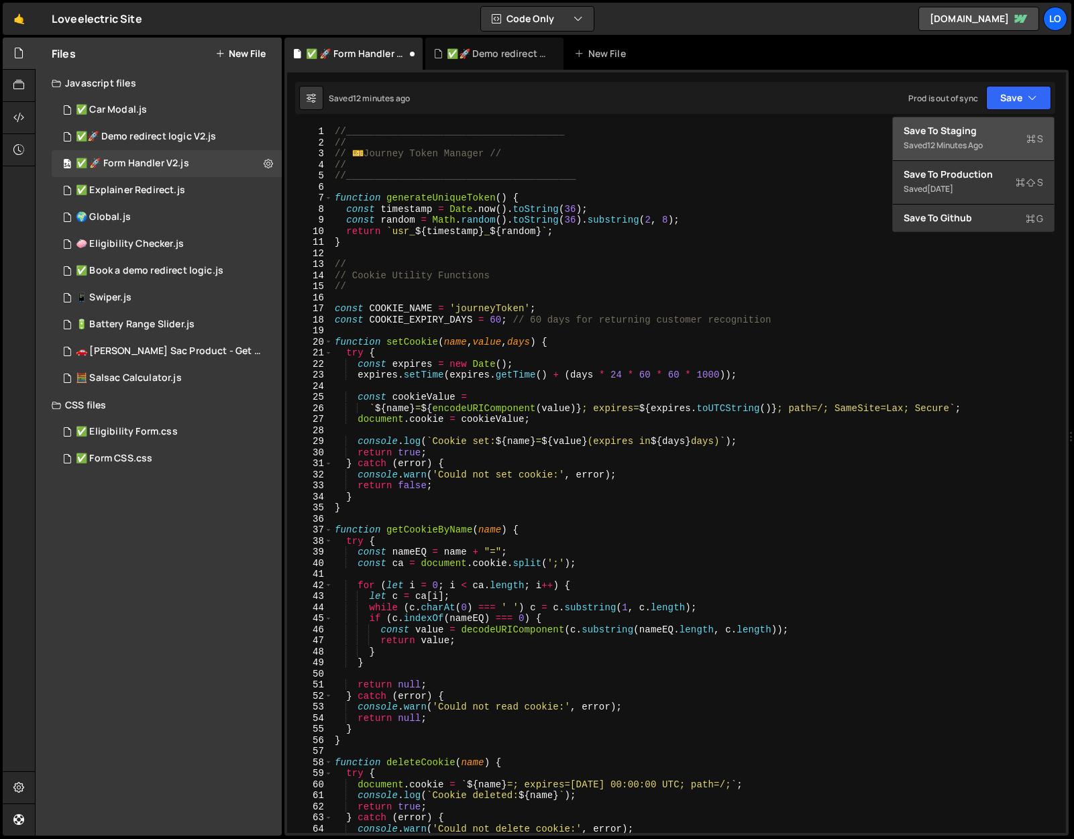
click at [937, 134] on div "Save to Staging S" at bounding box center [974, 130] width 140 height 13
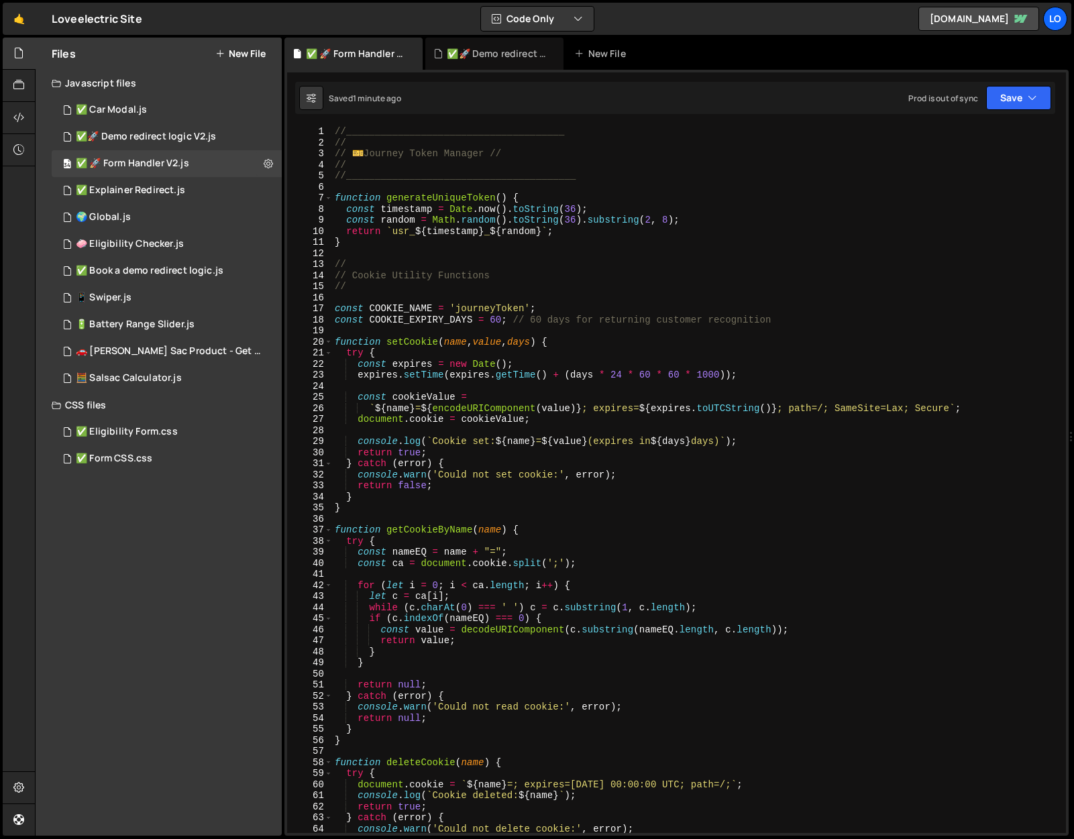
click at [168, 617] on div "Files New File Javascript files 2 ✅ Car Modal.js 0 1 ✅🚀 Demo redirect logic V2.…" at bounding box center [159, 437] width 246 height 798
click at [189, 134] on div "✅🚀 Demo redirect logic V2.js" at bounding box center [146, 137] width 140 height 12
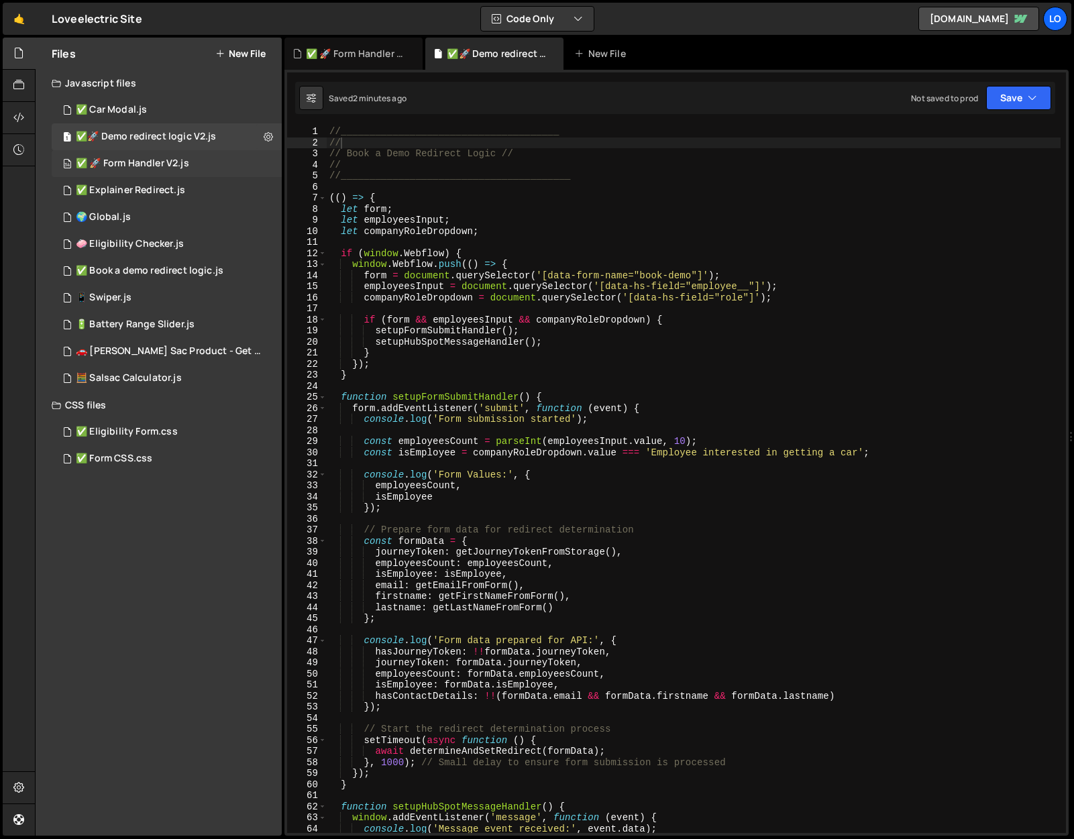
click at [141, 161] on div "✅ 🚀 Form Handler V2.js" at bounding box center [132, 164] width 113 height 12
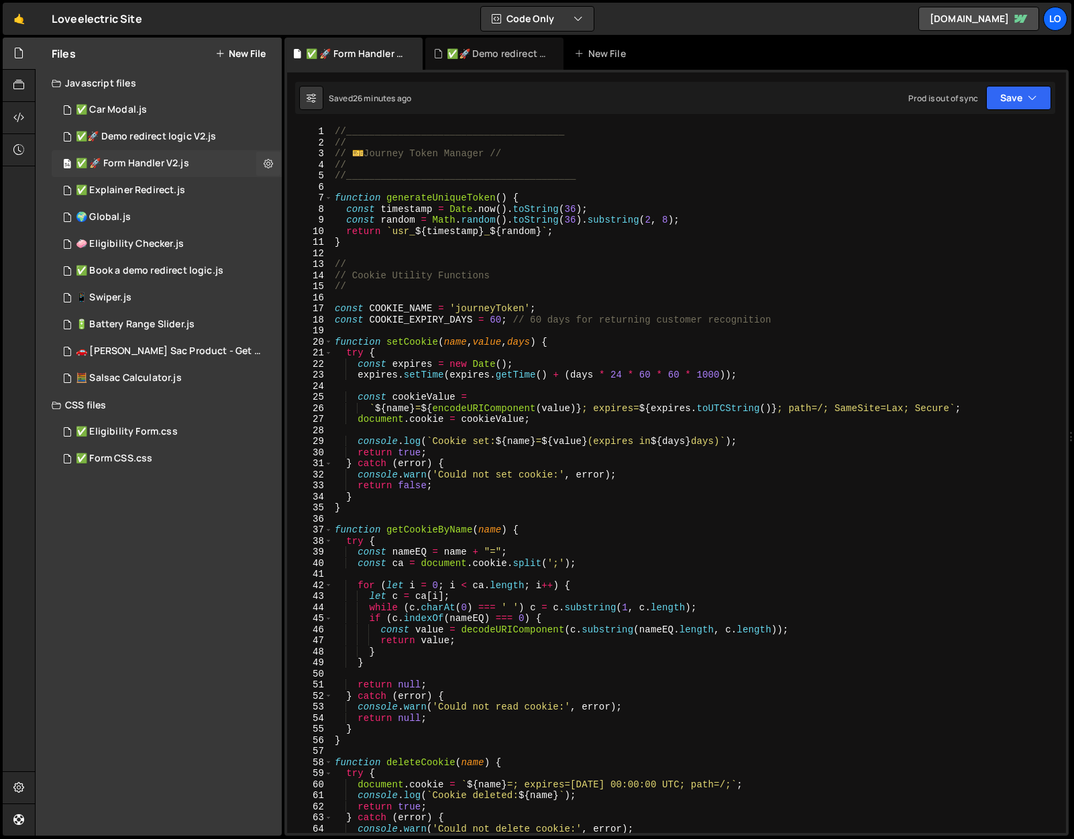
click at [150, 167] on div "✅ 🚀 Form Handler V2.js" at bounding box center [132, 164] width 113 height 12
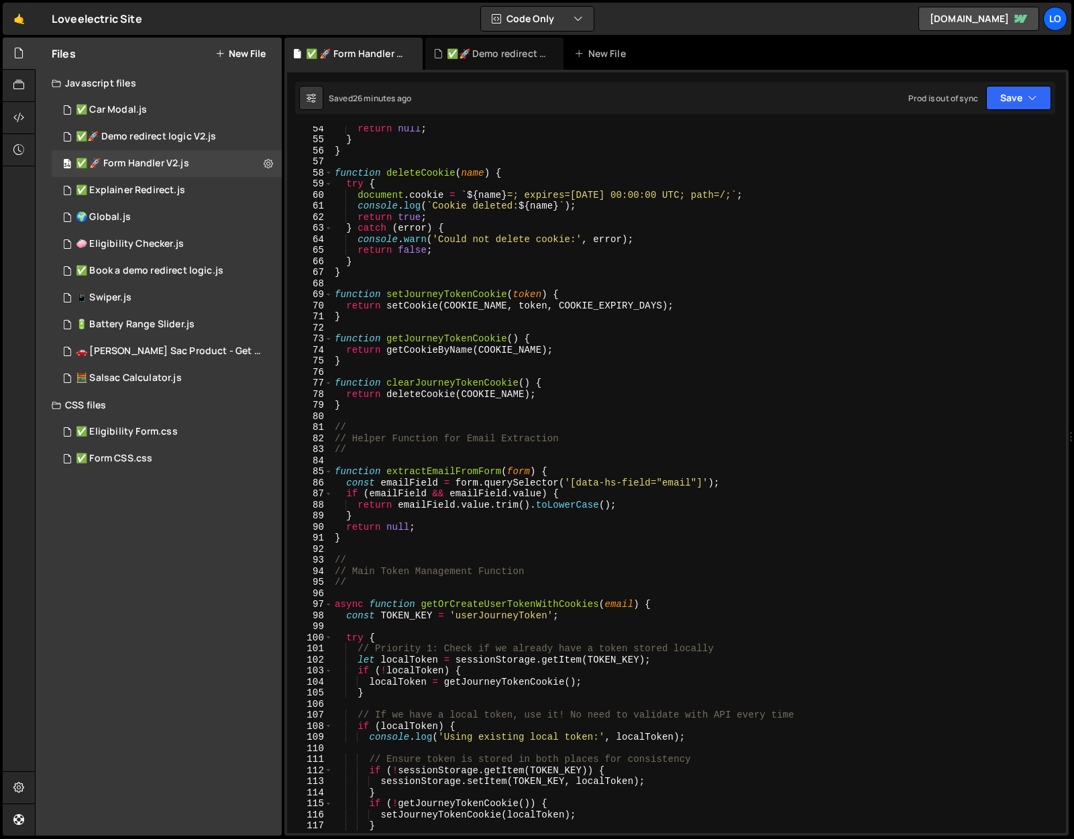
scroll to position [884, 0]
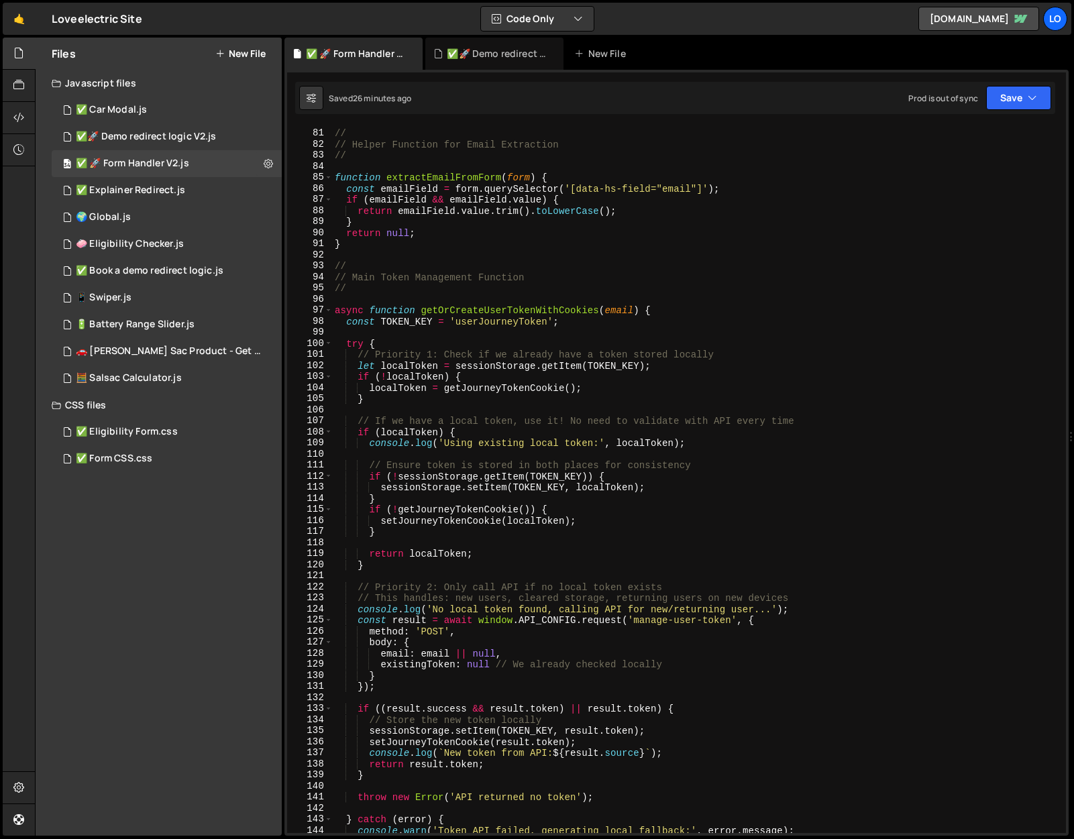
click at [798, 303] on div "// // Helper Function for Email Extraction // function extractEmailFromForm ( f…" at bounding box center [696, 481] width 729 height 729
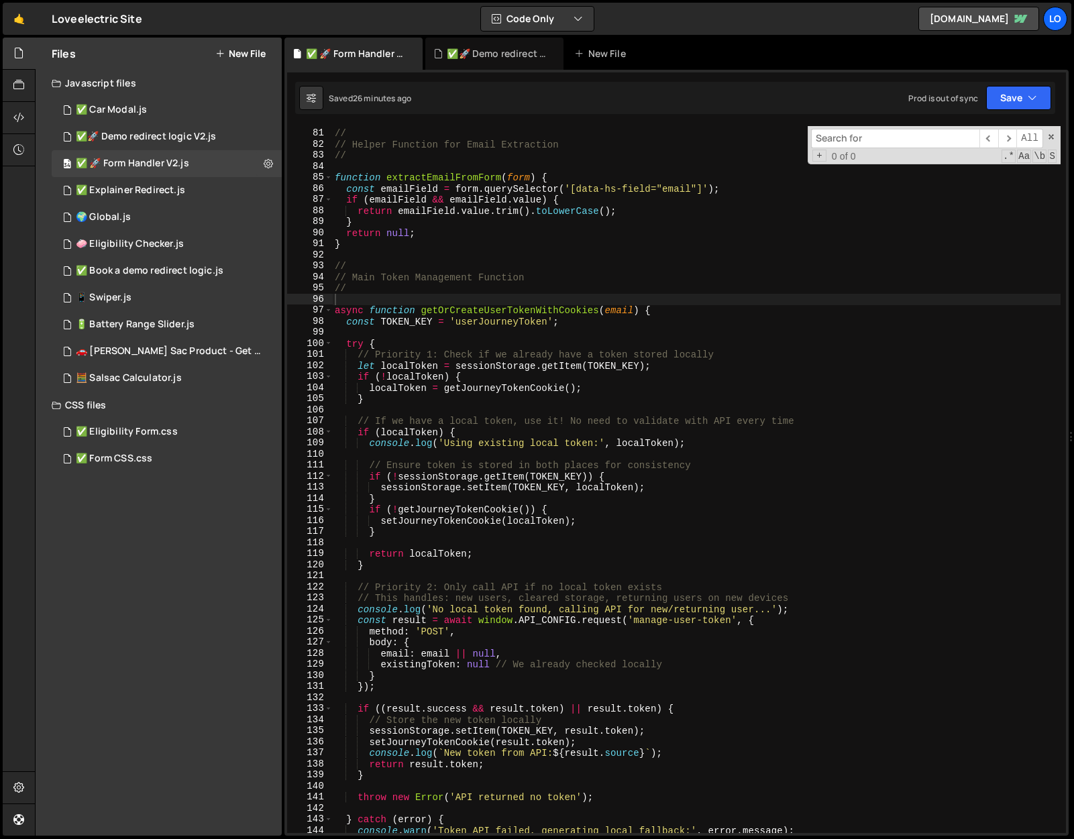
type input "setupFormSubmitHandler"
click at [909, 138] on input "setupFormSubmitHandler" at bounding box center [895, 138] width 168 height 19
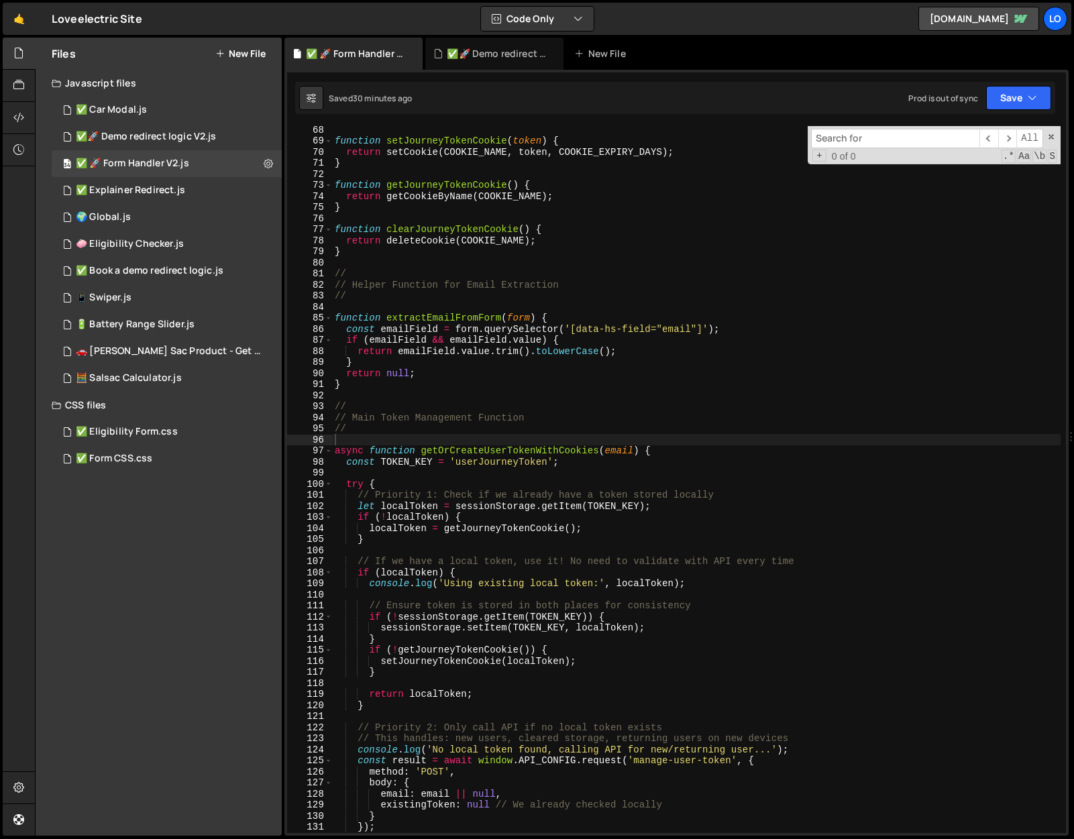
scroll to position [707, 0]
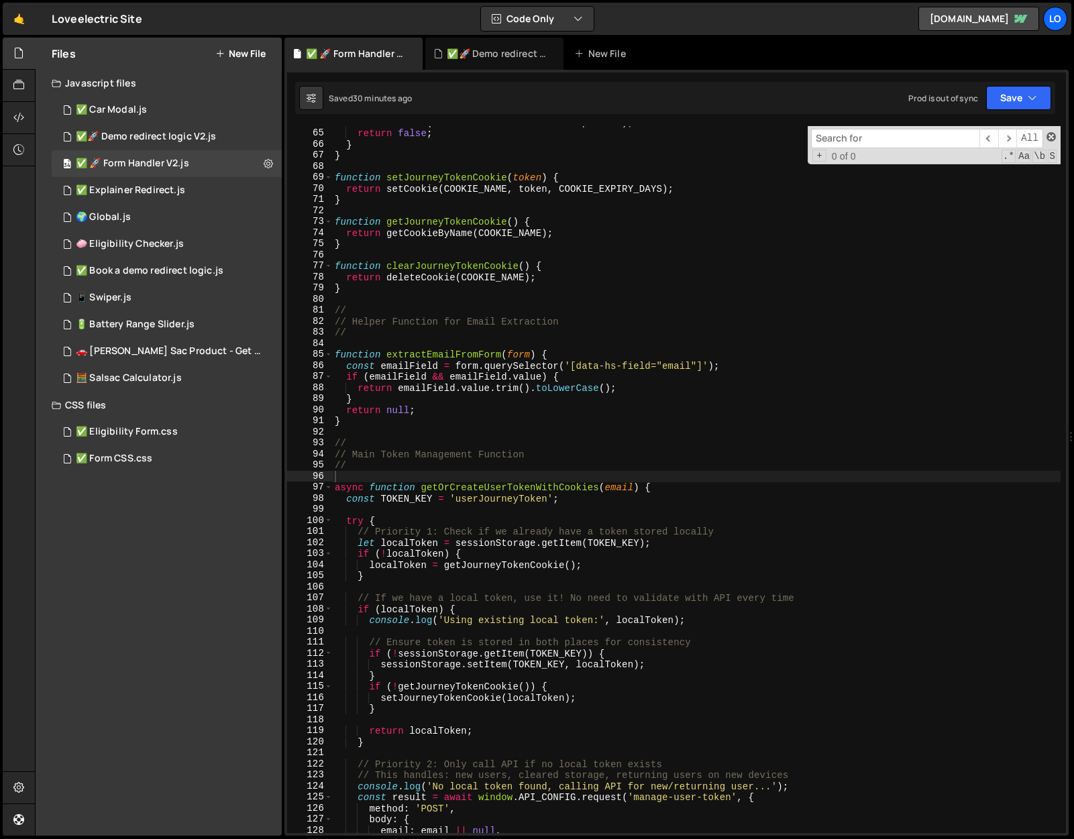
click at [1053, 137] on span at bounding box center [1051, 136] width 9 height 9
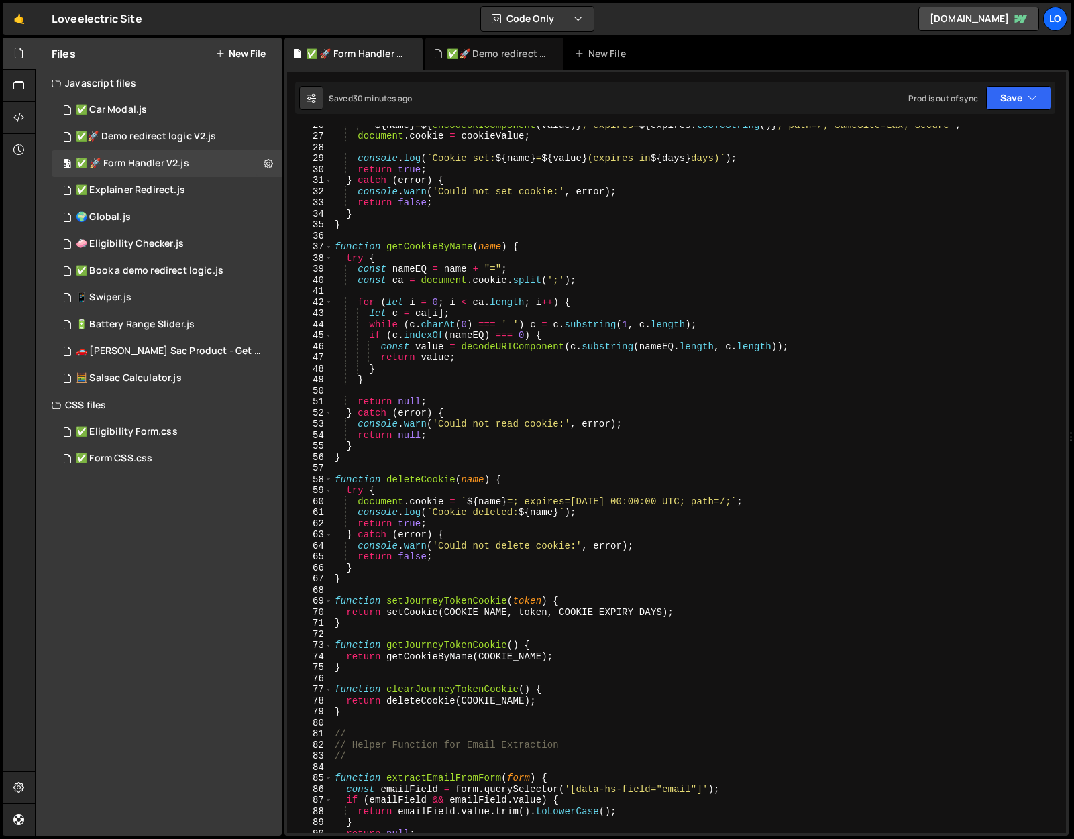
scroll to position [0, 0]
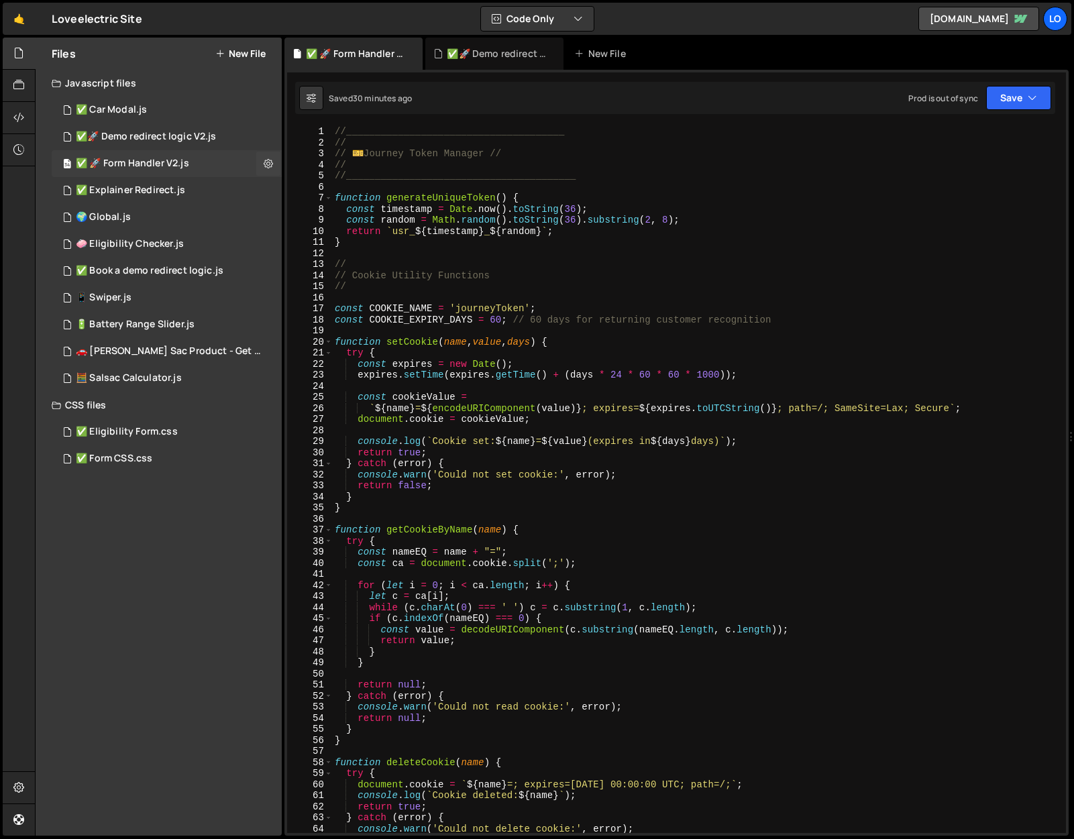
click at [172, 170] on div "34 ✅ 🚀 Form Handler V2.js 0" at bounding box center [167, 163] width 230 height 27
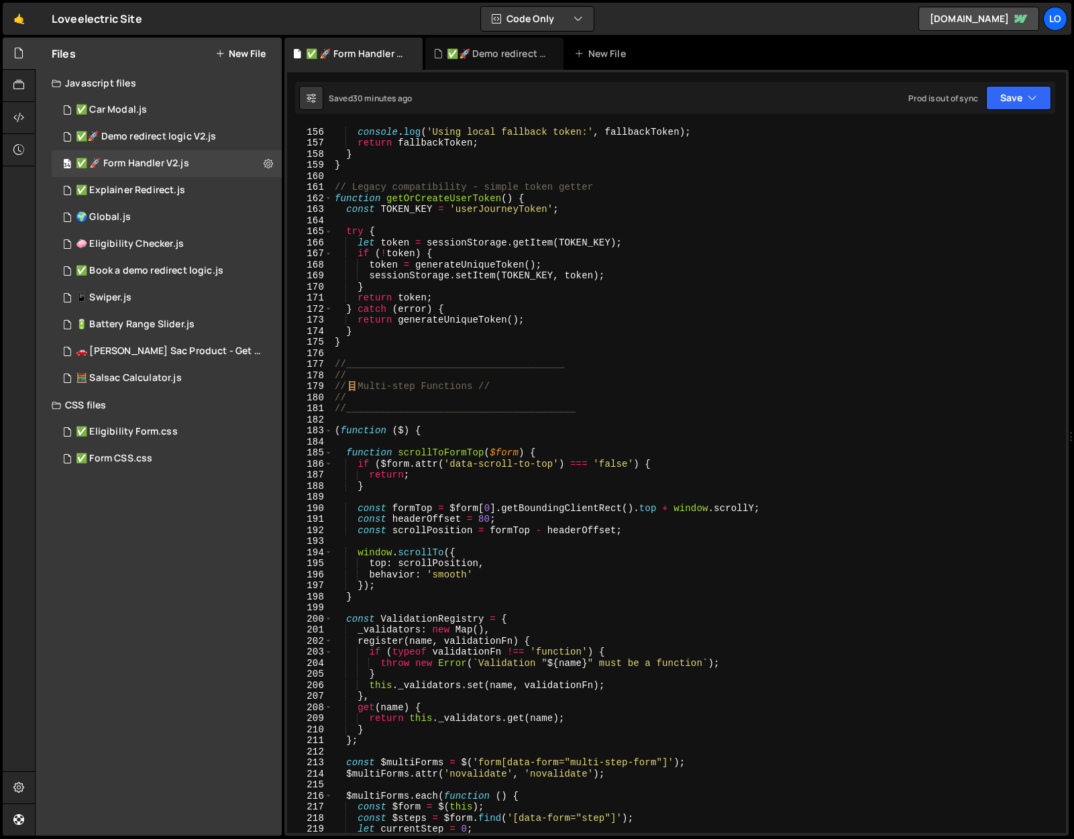
scroll to position [1715, 0]
click at [423, 347] on div "console . log ( 'Using local fallback token:' , fallbackToken ) ; return fallba…" at bounding box center [696, 479] width 729 height 729
type textarea "});"
